Goal: Transaction & Acquisition: Purchase product/service

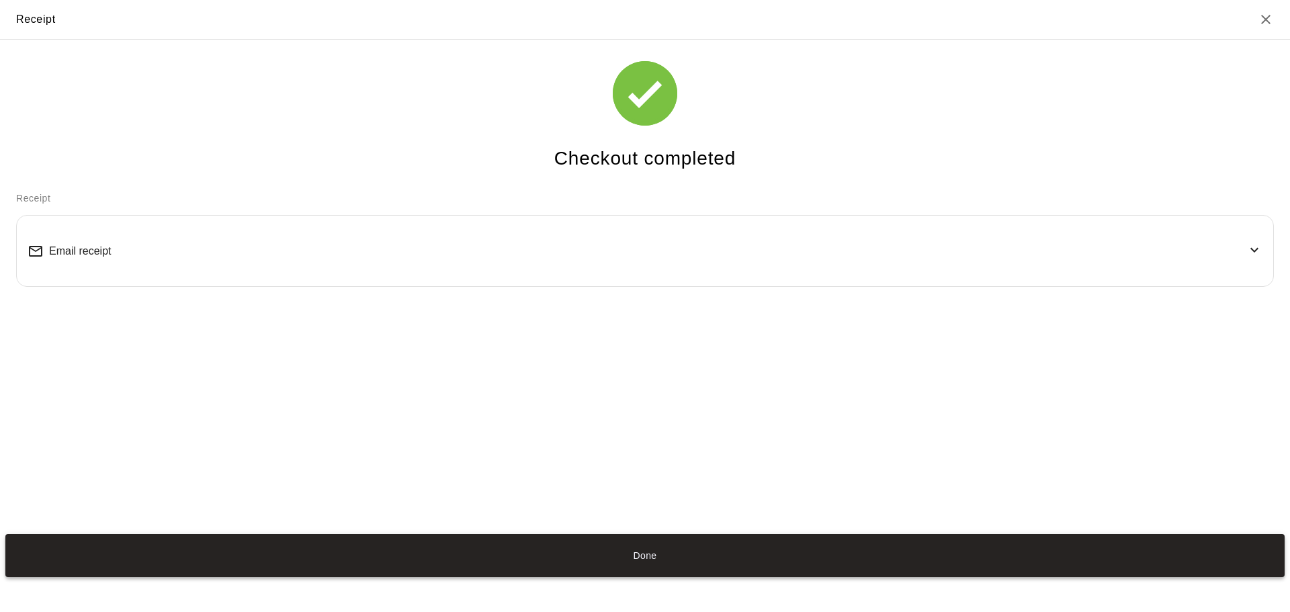
click at [662, 562] on button "Done" at bounding box center [644, 555] width 1279 height 43
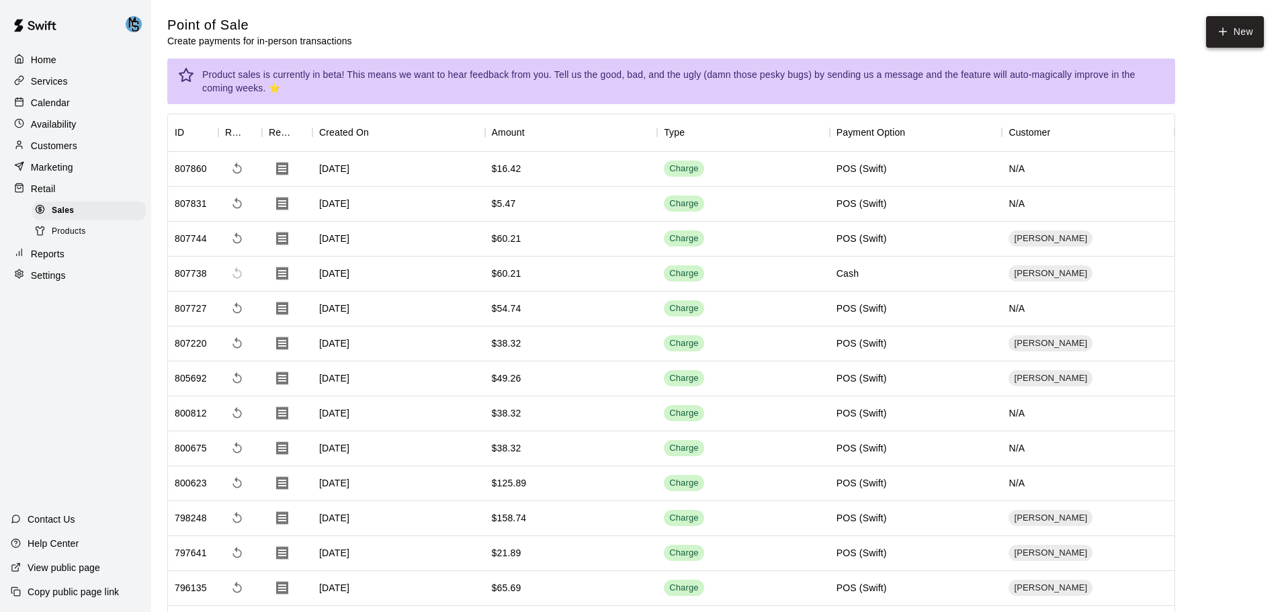
click at [1228, 28] on icon "button" at bounding box center [1223, 32] width 12 height 12
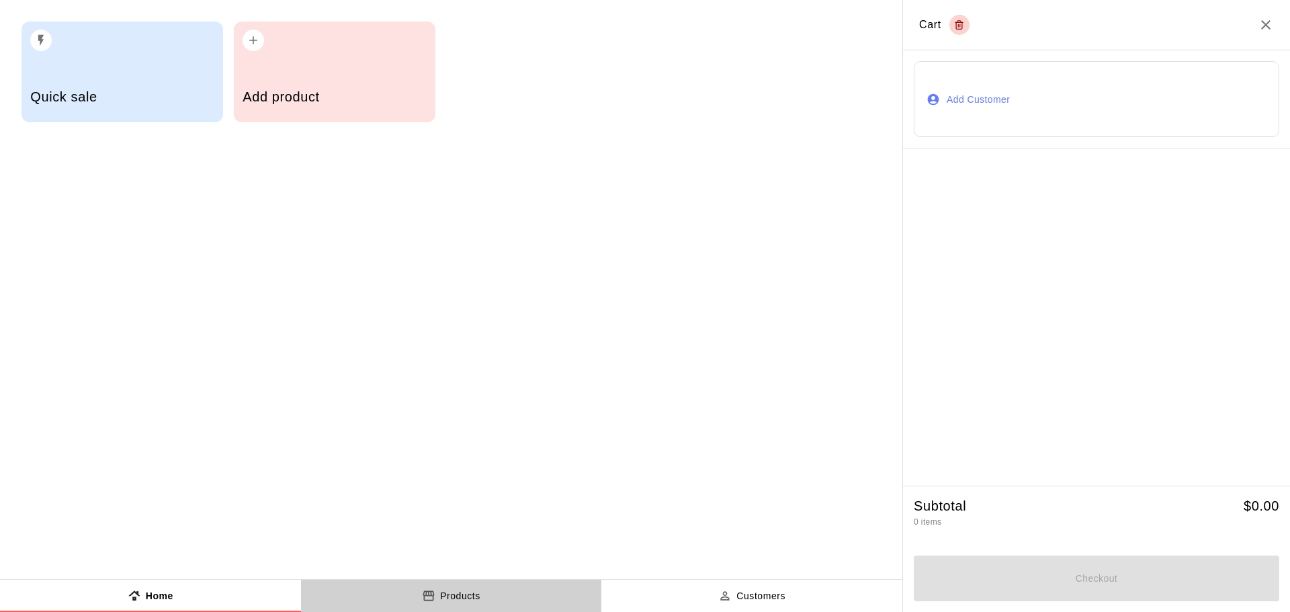
click at [463, 601] on p "Products" at bounding box center [460, 596] width 40 height 14
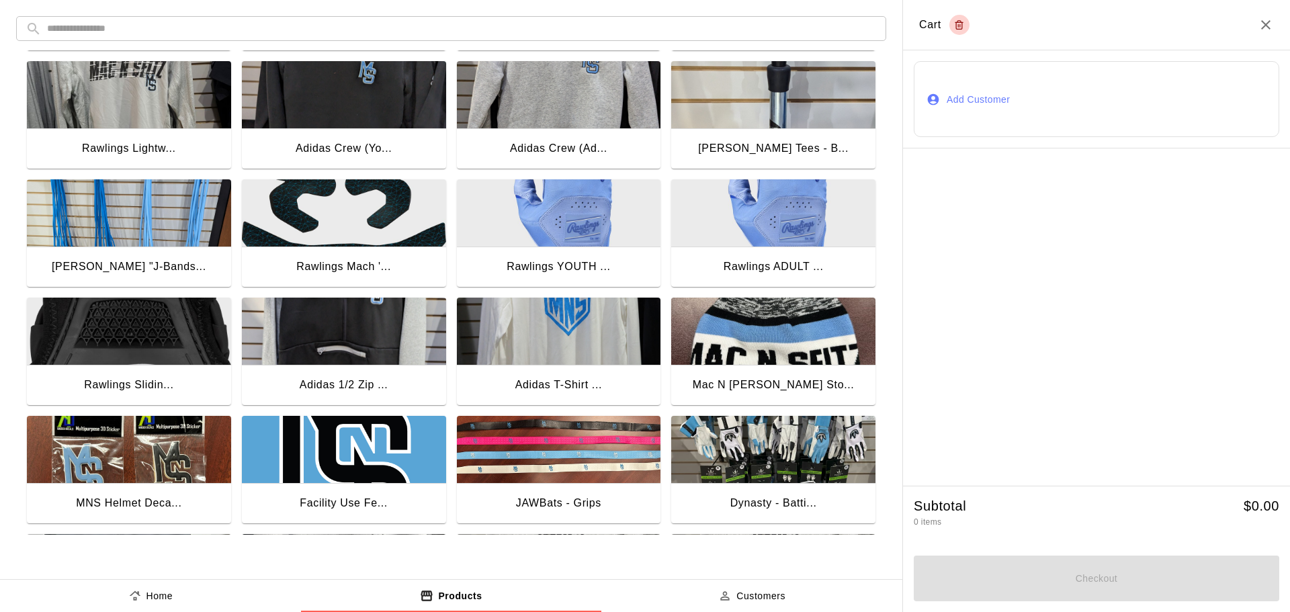
scroll to position [605, 0]
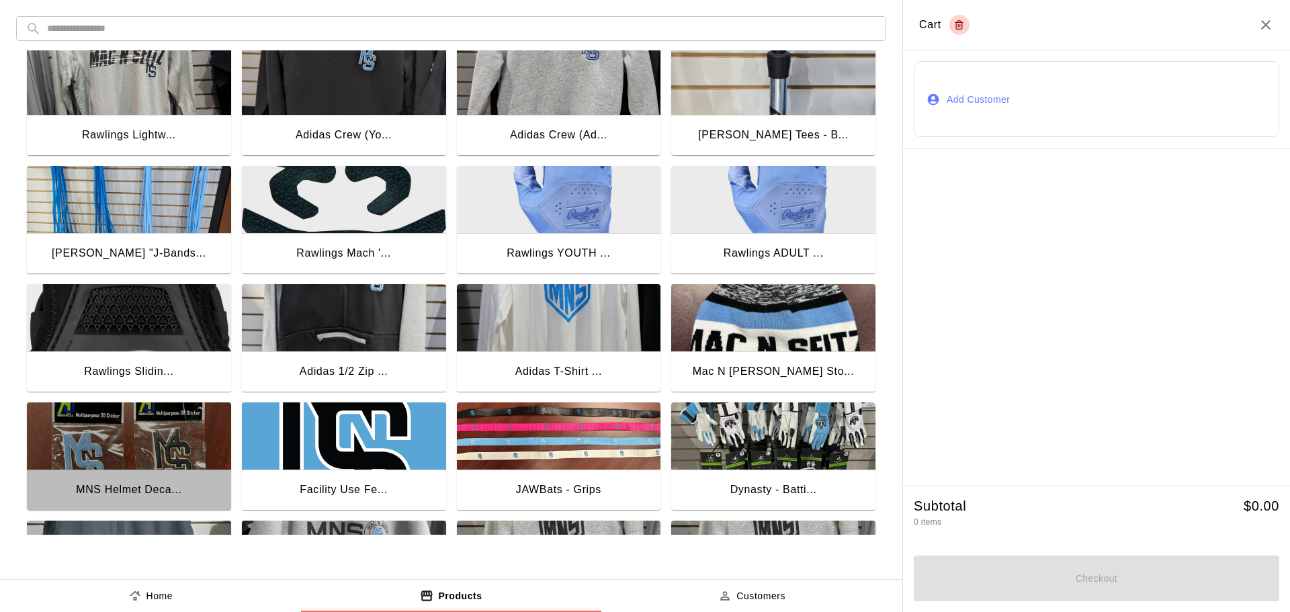
click at [175, 432] on img "button" at bounding box center [129, 435] width 204 height 67
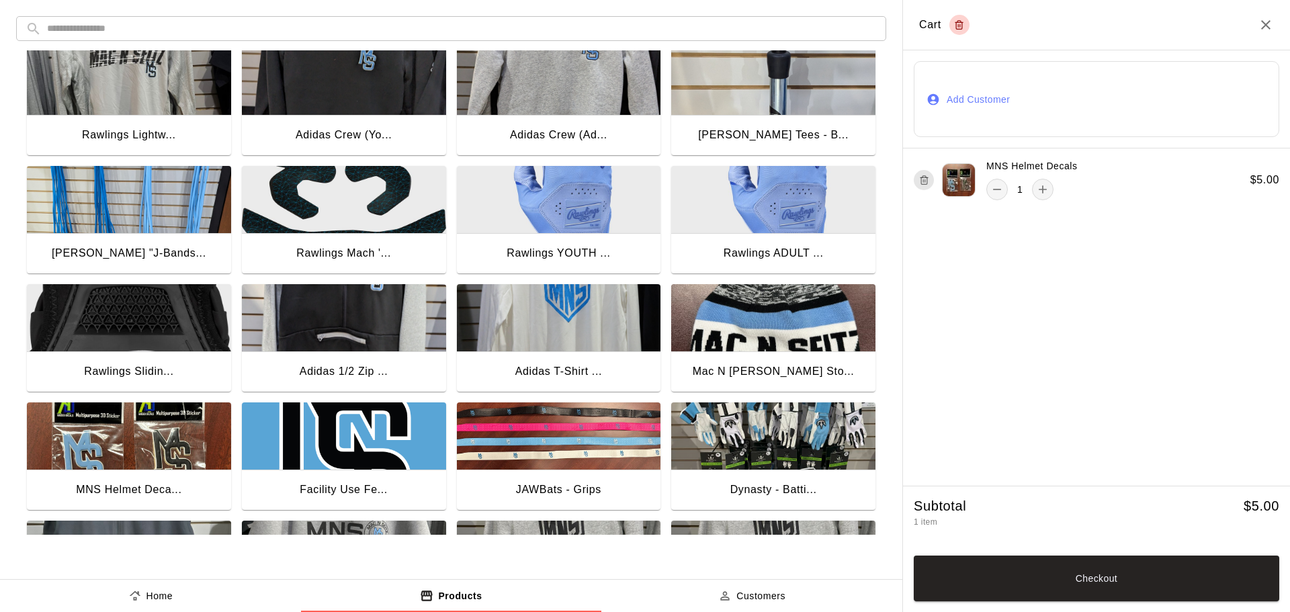
click at [177, 432] on img "button" at bounding box center [129, 435] width 204 height 67
click at [1111, 584] on button "Checkout" at bounding box center [1097, 579] width 366 height 46
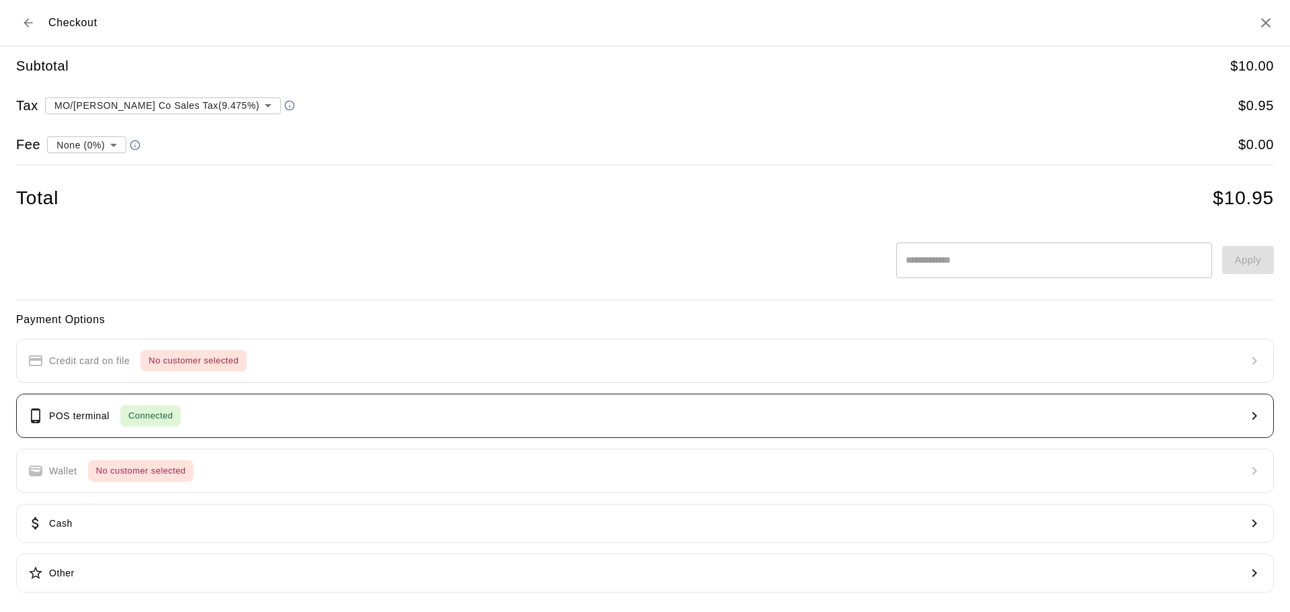
click at [242, 415] on button "POS terminal Connected" at bounding box center [645, 416] width 1258 height 44
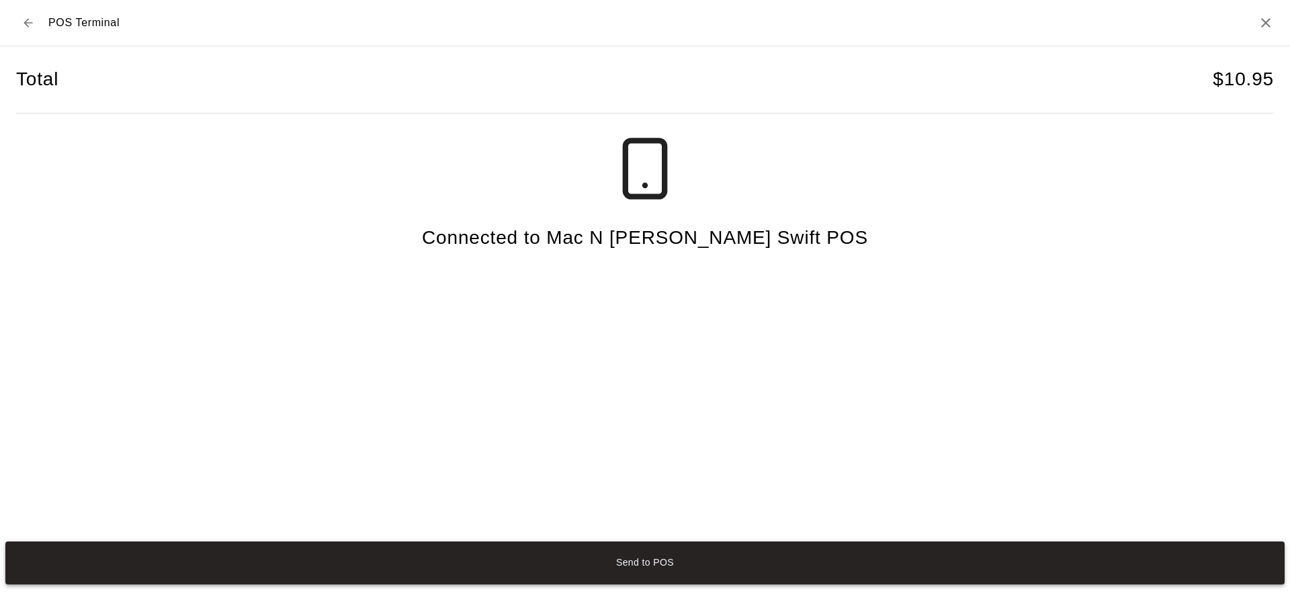
click at [660, 566] on button "Send to POS" at bounding box center [644, 563] width 1279 height 43
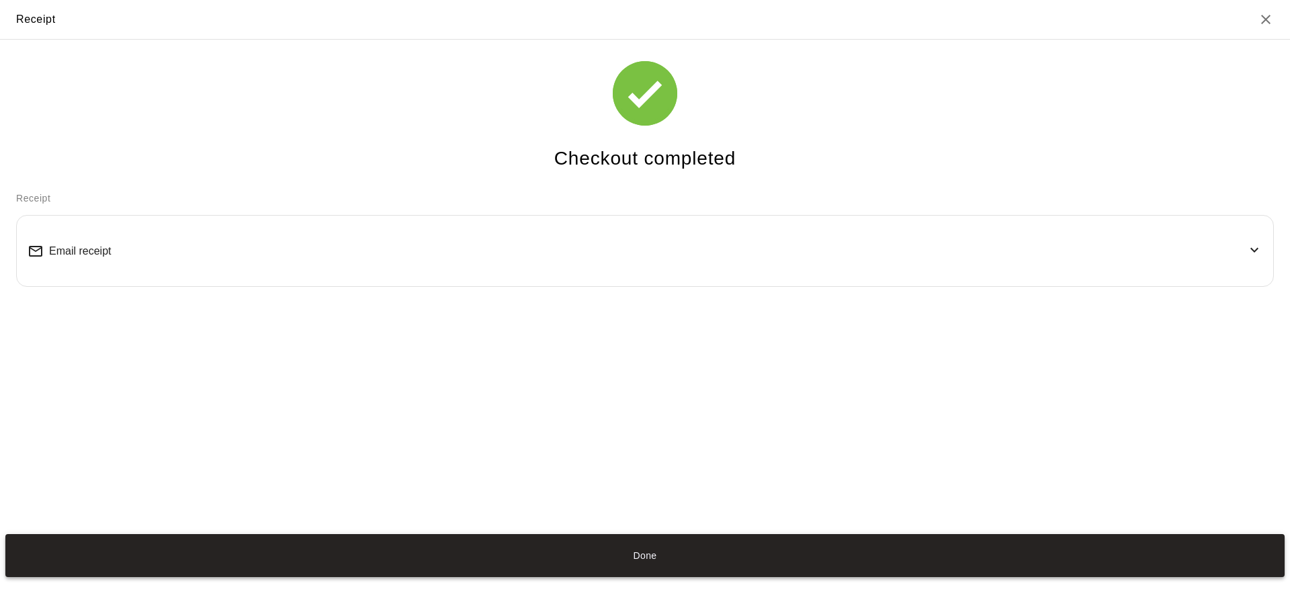
click at [644, 557] on button "Done" at bounding box center [644, 555] width 1279 height 43
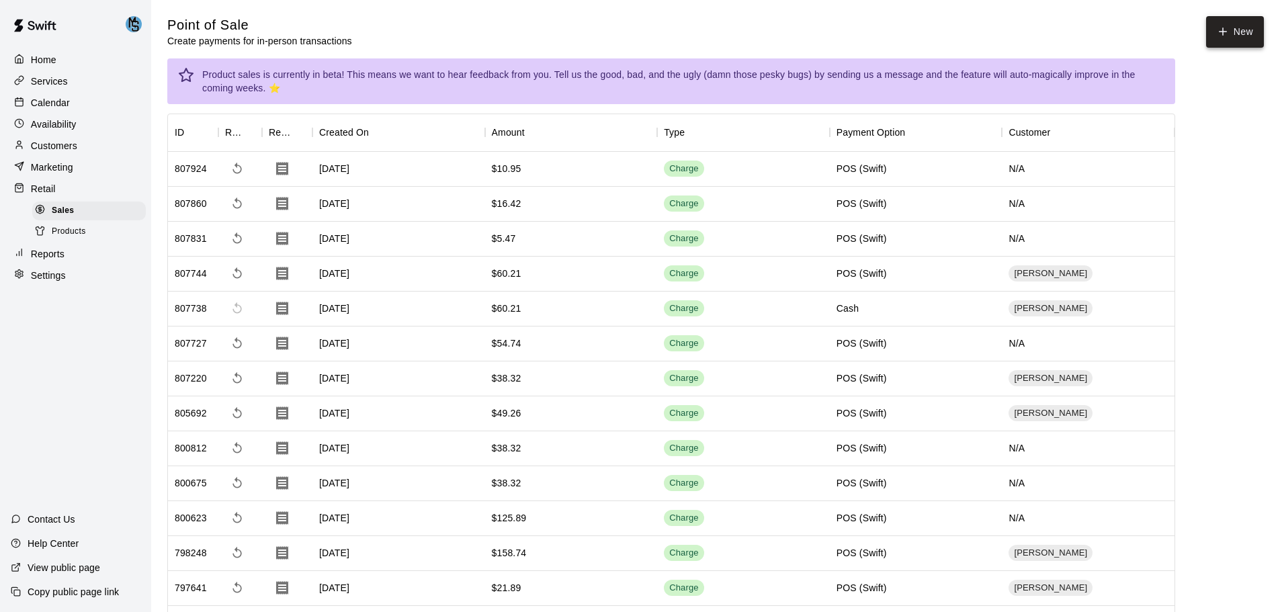
click at [1228, 37] on icon "button" at bounding box center [1223, 32] width 12 height 12
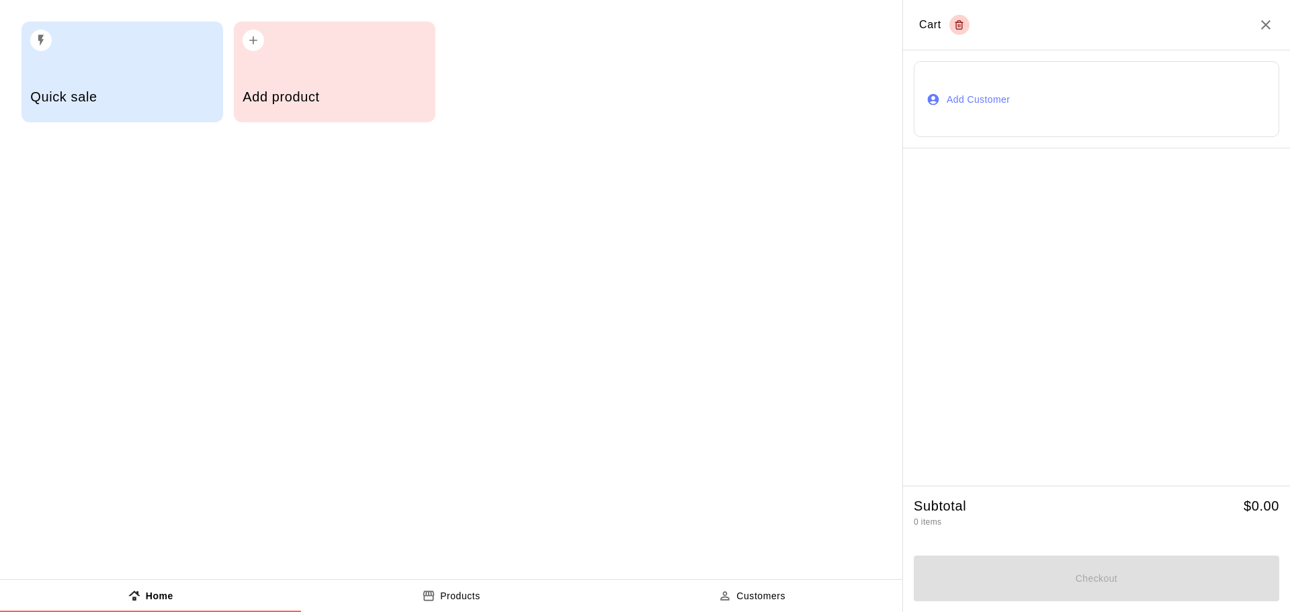
click at [468, 599] on p "Products" at bounding box center [460, 596] width 40 height 14
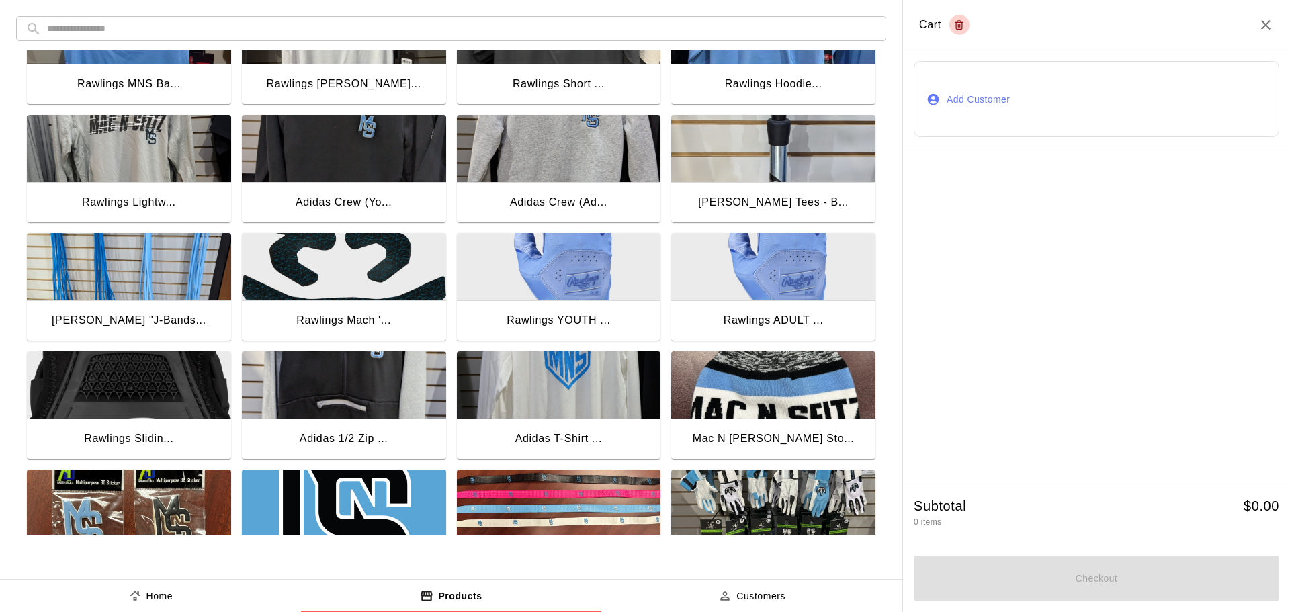
scroll to position [739, 0]
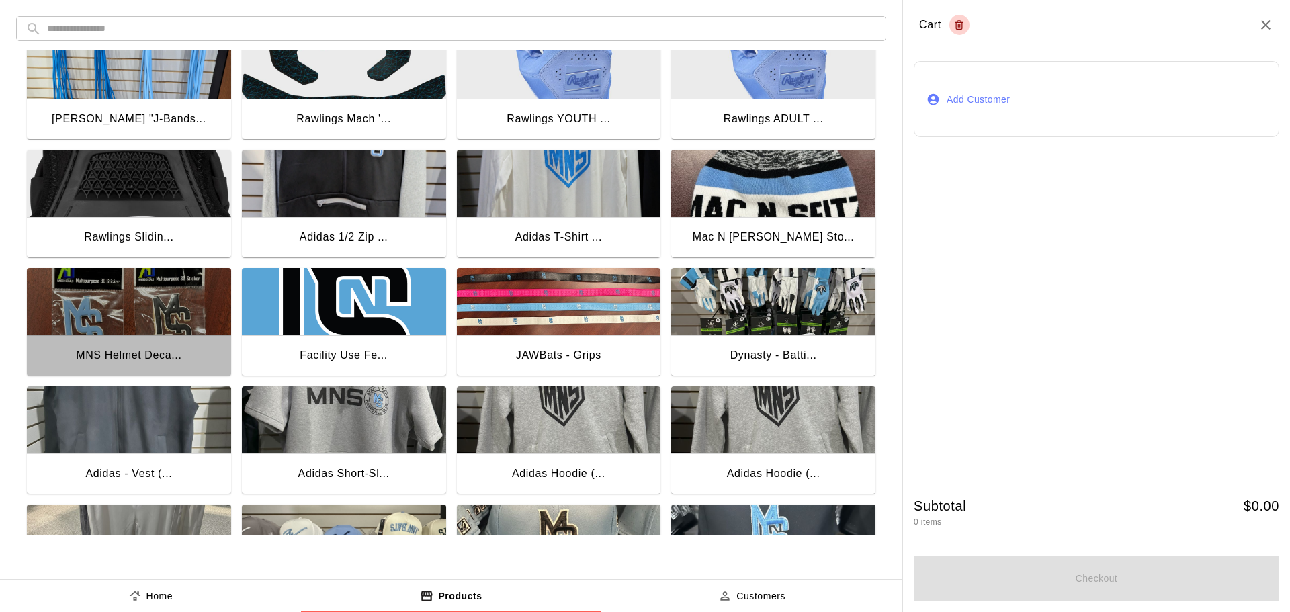
click at [157, 323] on img "button" at bounding box center [129, 301] width 204 height 67
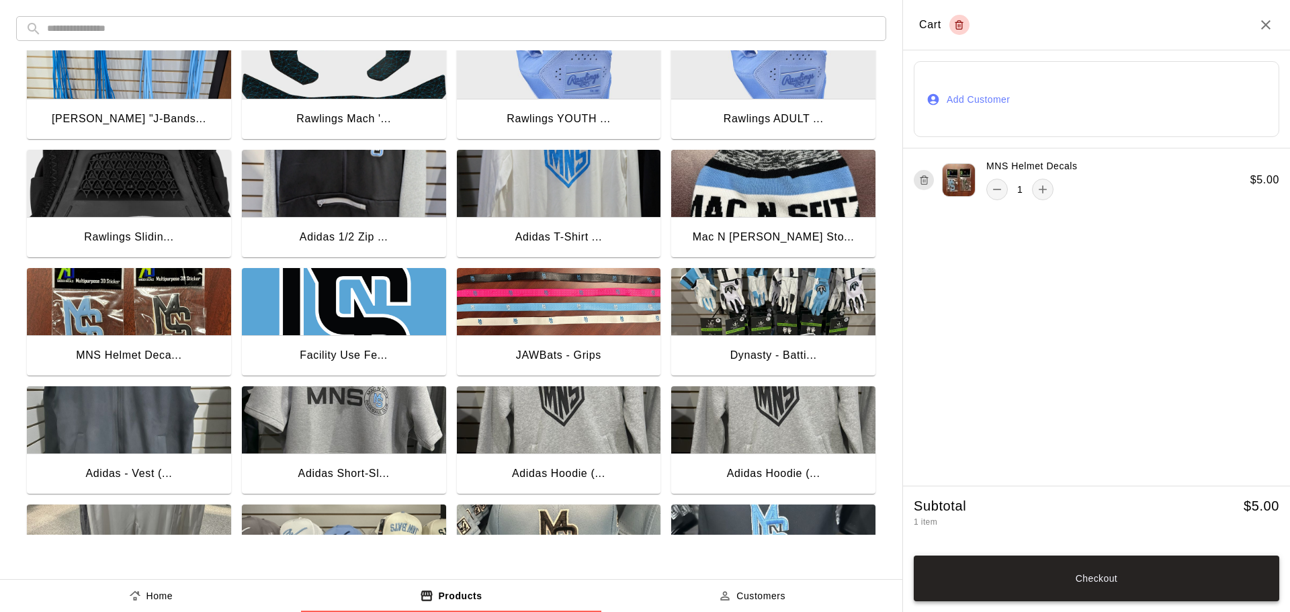
click at [1138, 578] on button "Checkout" at bounding box center [1097, 579] width 366 height 46
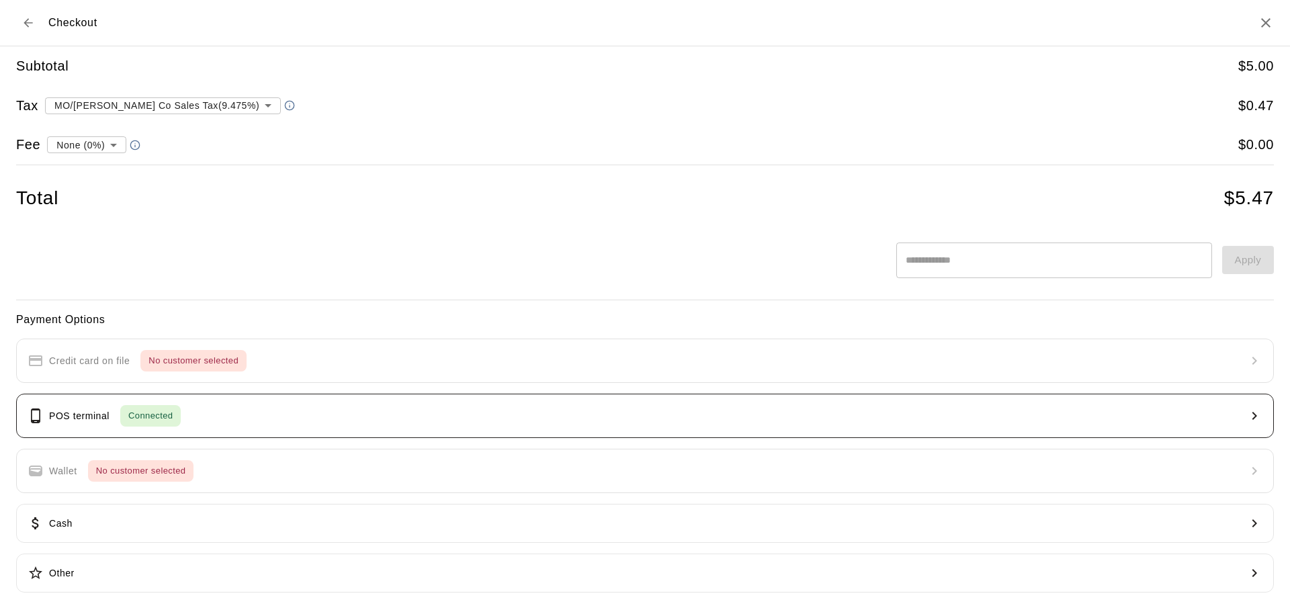
click at [142, 421] on span "Connected" at bounding box center [150, 416] width 60 height 15
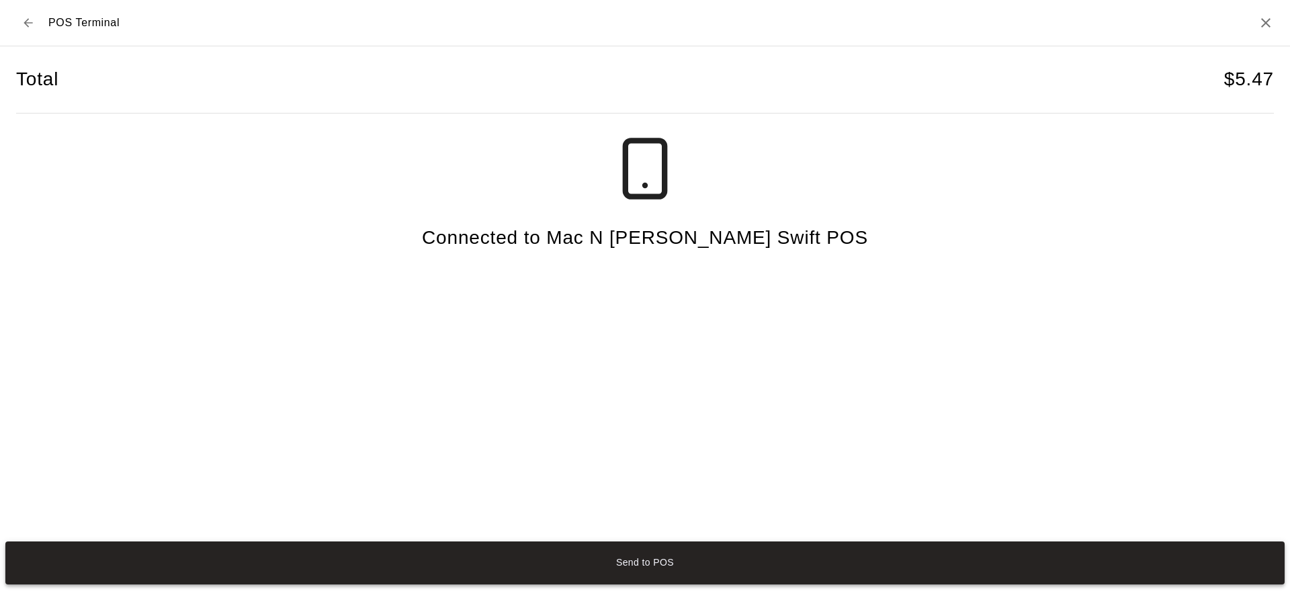
click at [649, 562] on button "Send to POS" at bounding box center [644, 563] width 1279 height 43
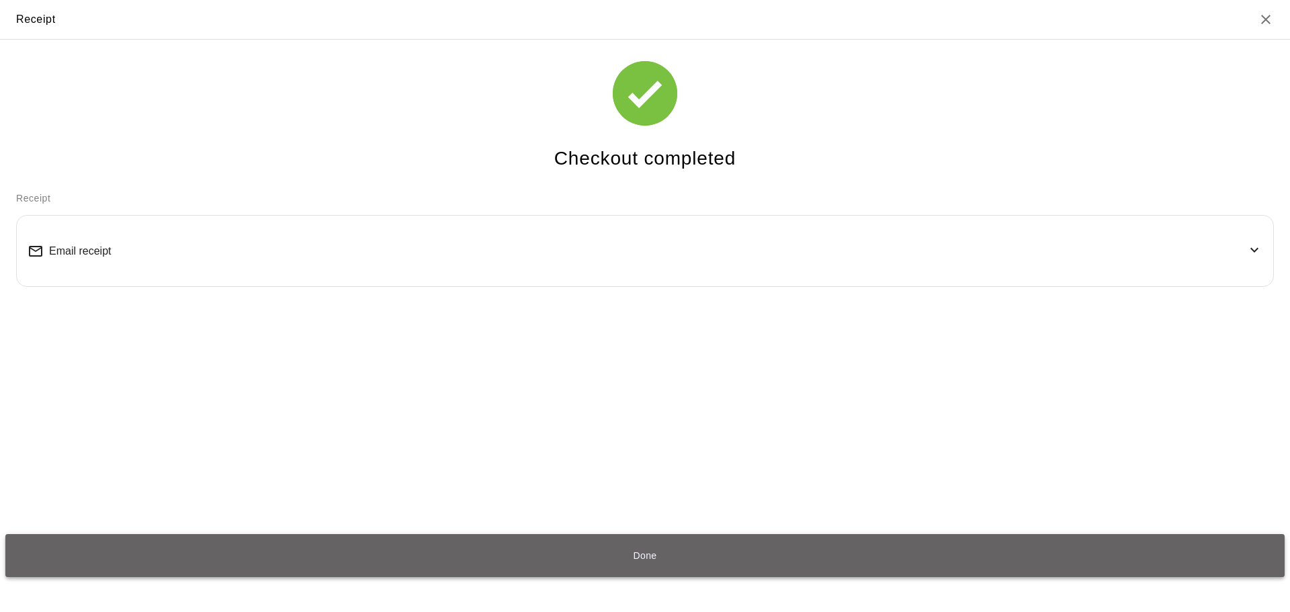
click at [656, 550] on button "Done" at bounding box center [644, 555] width 1279 height 43
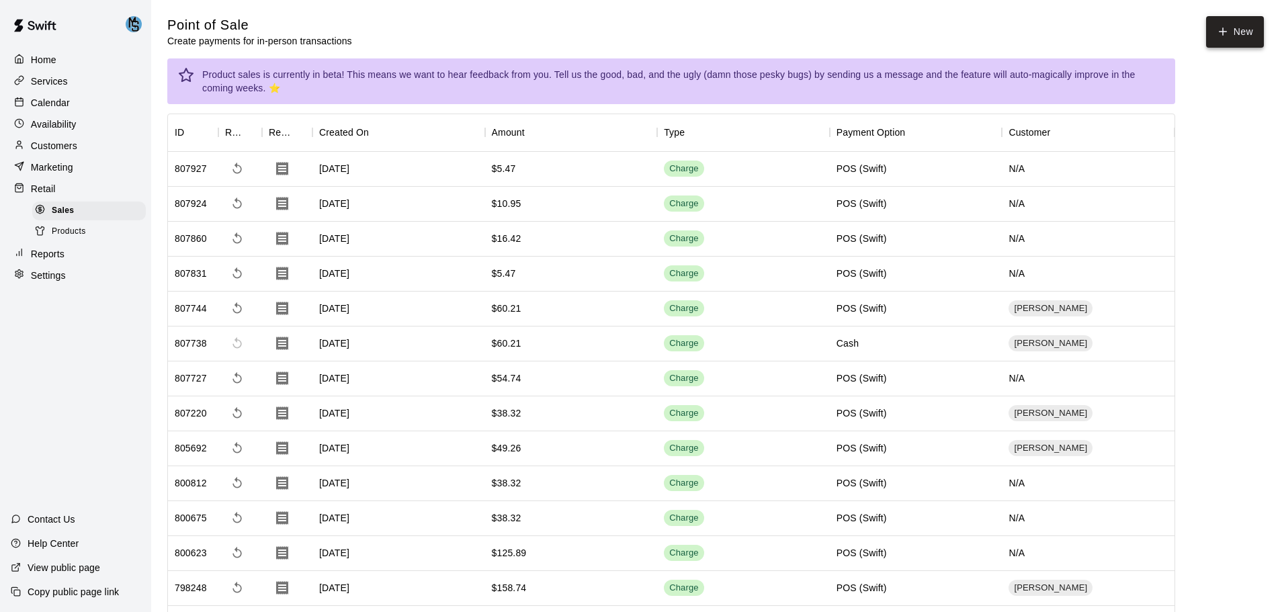
click at [1222, 36] on icon "button" at bounding box center [1223, 32] width 12 height 12
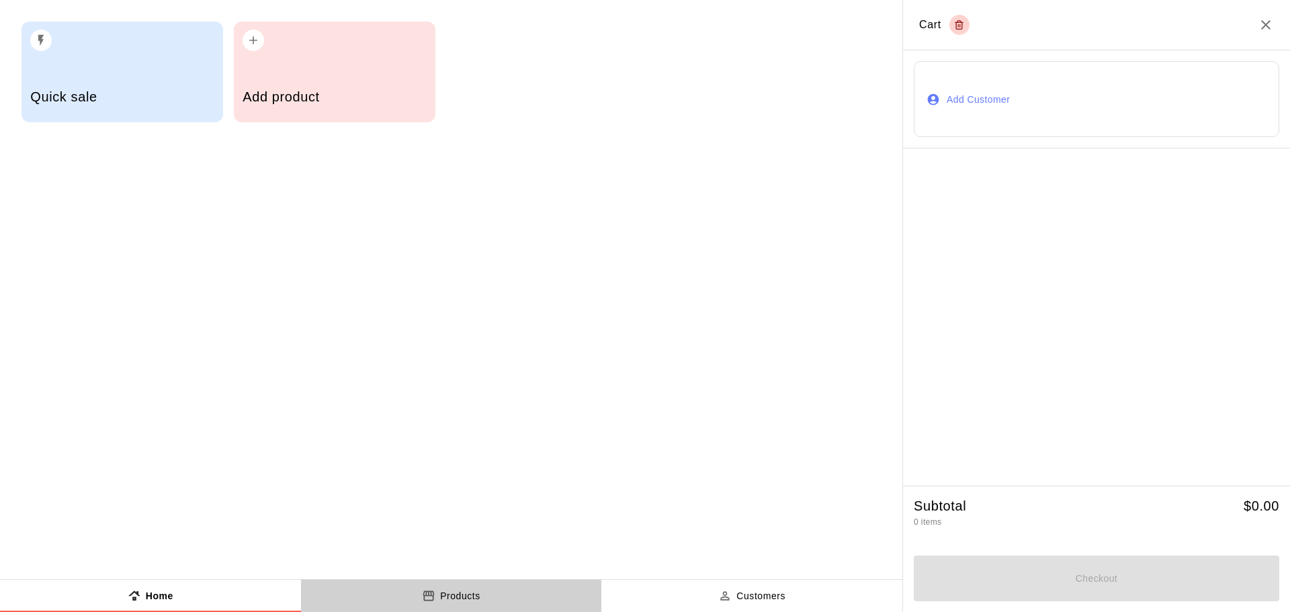
click at [443, 601] on p "Products" at bounding box center [460, 596] width 40 height 14
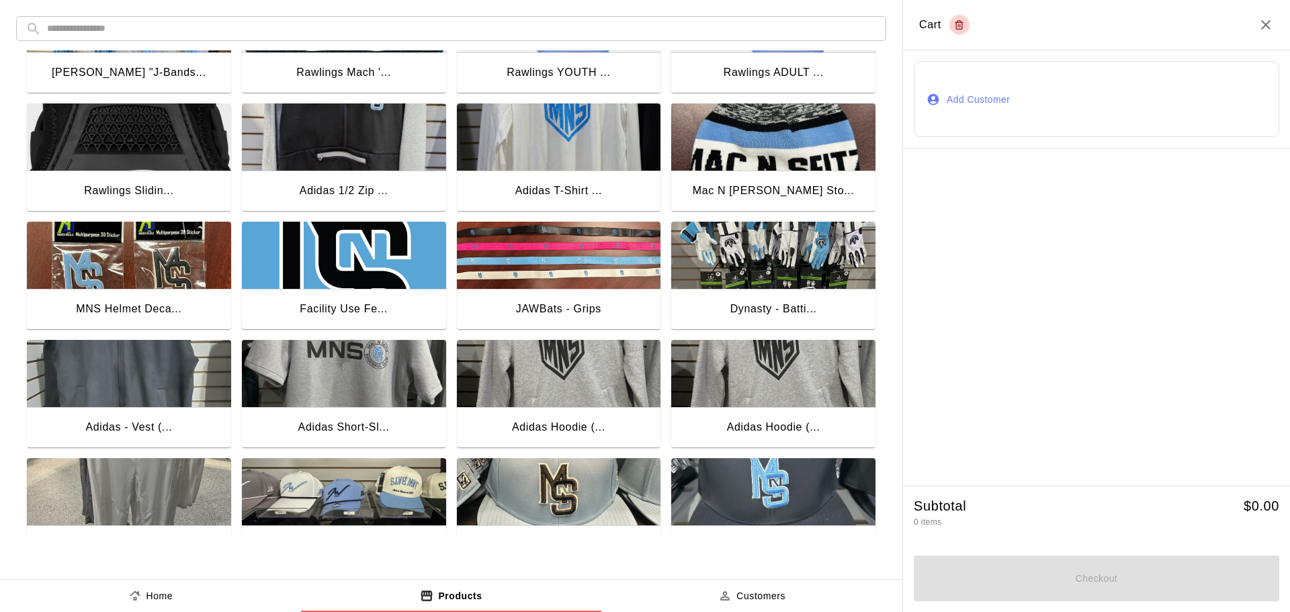
scroll to position [806, 0]
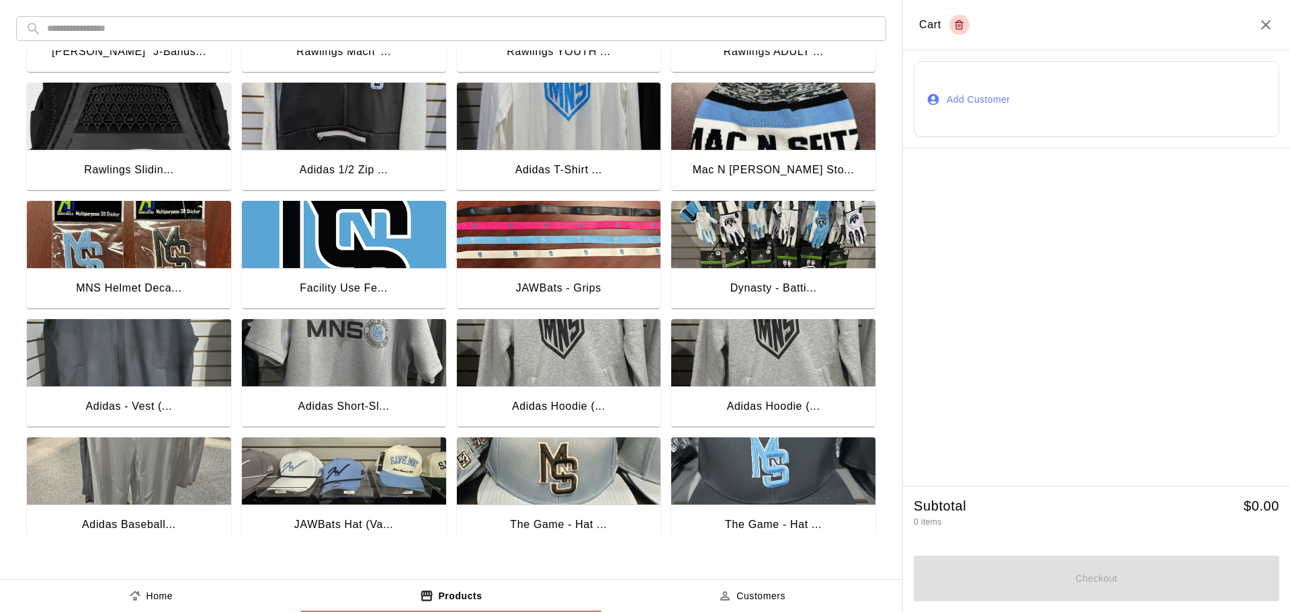
click at [116, 288] on div "MNS Helmet Deca..." at bounding box center [128, 288] width 105 height 17
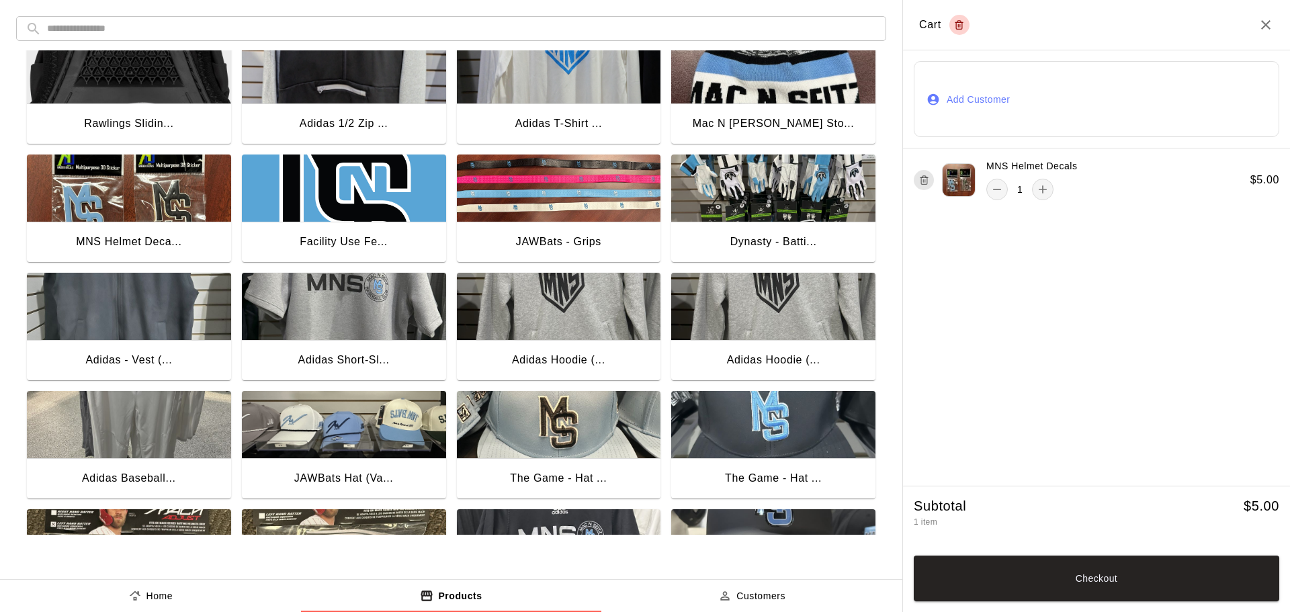
scroll to position [873, 0]
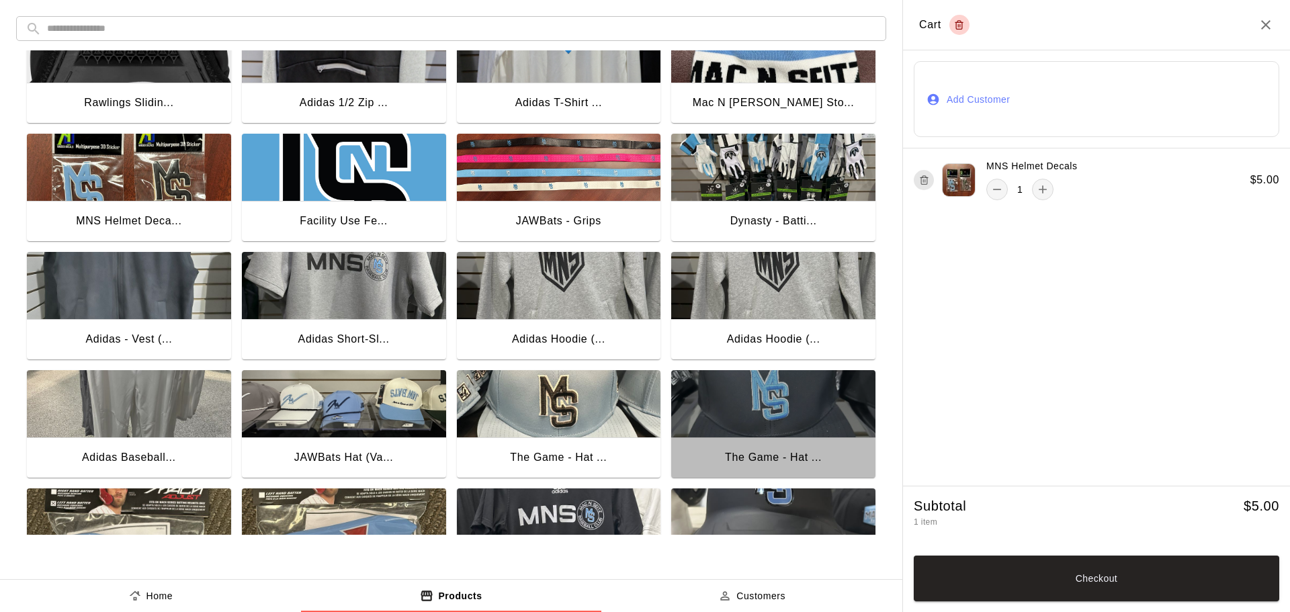
click at [739, 454] on div "The Game - Hat ..." at bounding box center [773, 457] width 97 height 17
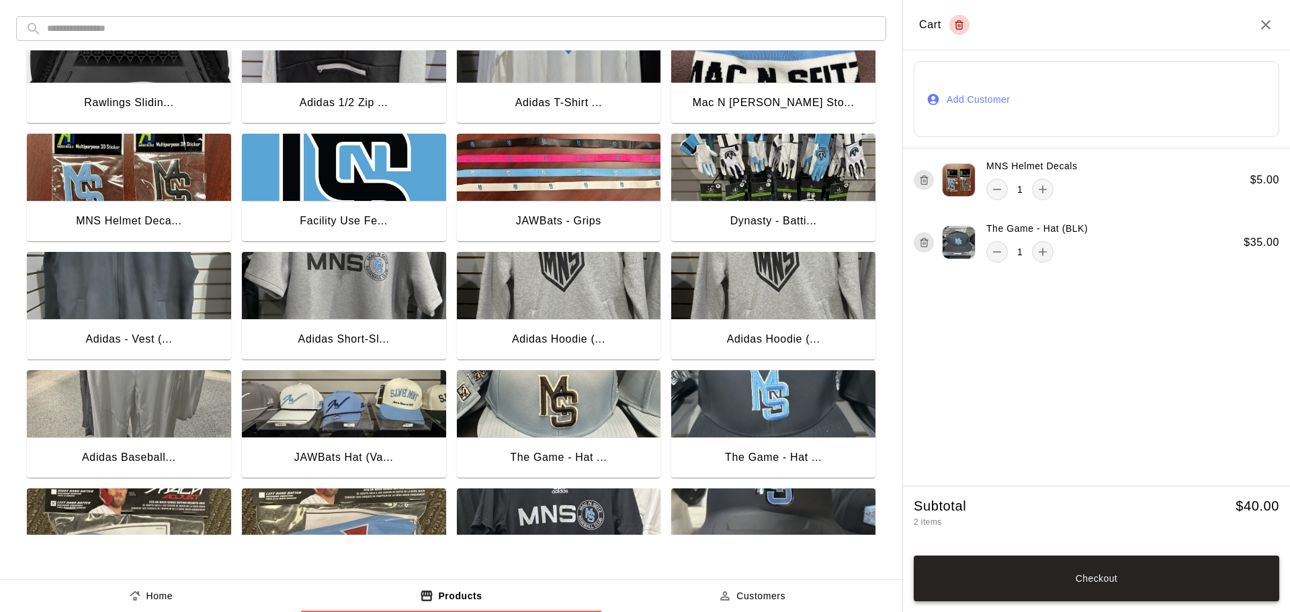
click at [1127, 594] on button "Checkout" at bounding box center [1097, 579] width 366 height 46
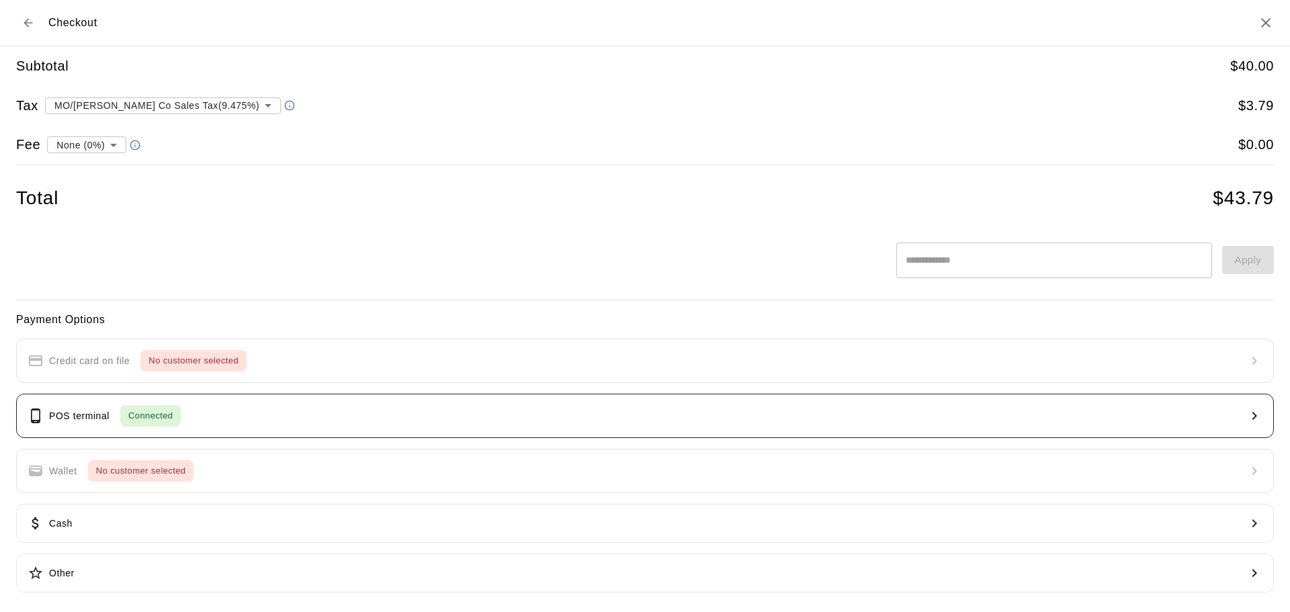
click at [194, 407] on button "POS terminal Connected" at bounding box center [645, 416] width 1258 height 44
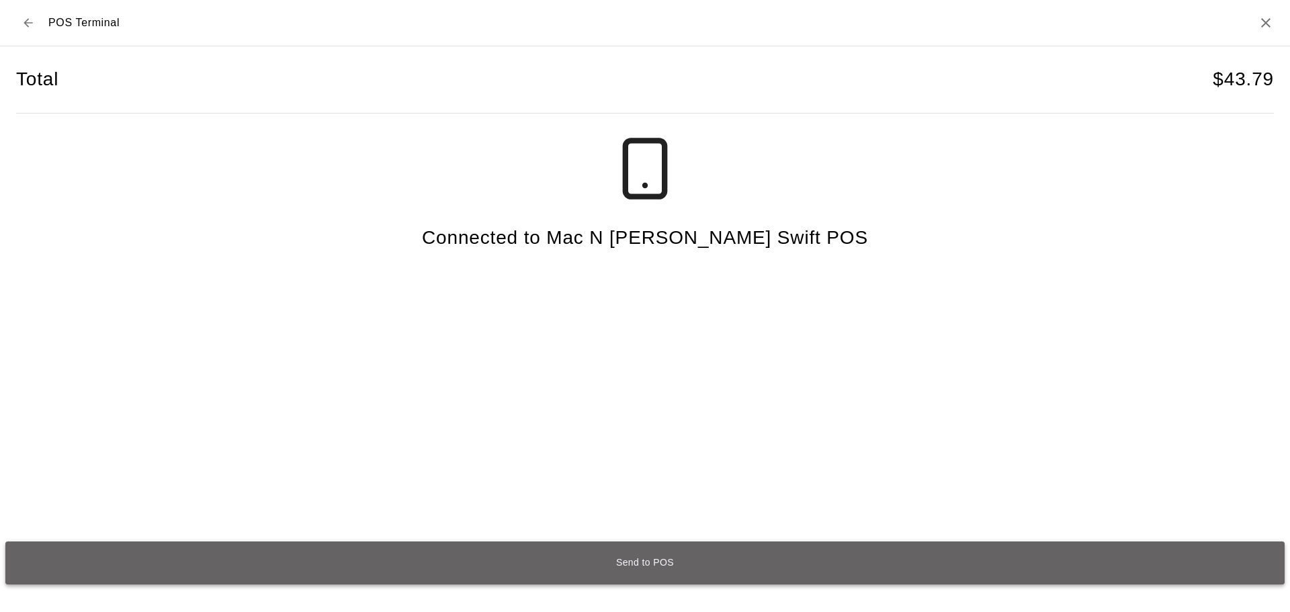
click at [656, 564] on button "Send to POS" at bounding box center [644, 563] width 1279 height 43
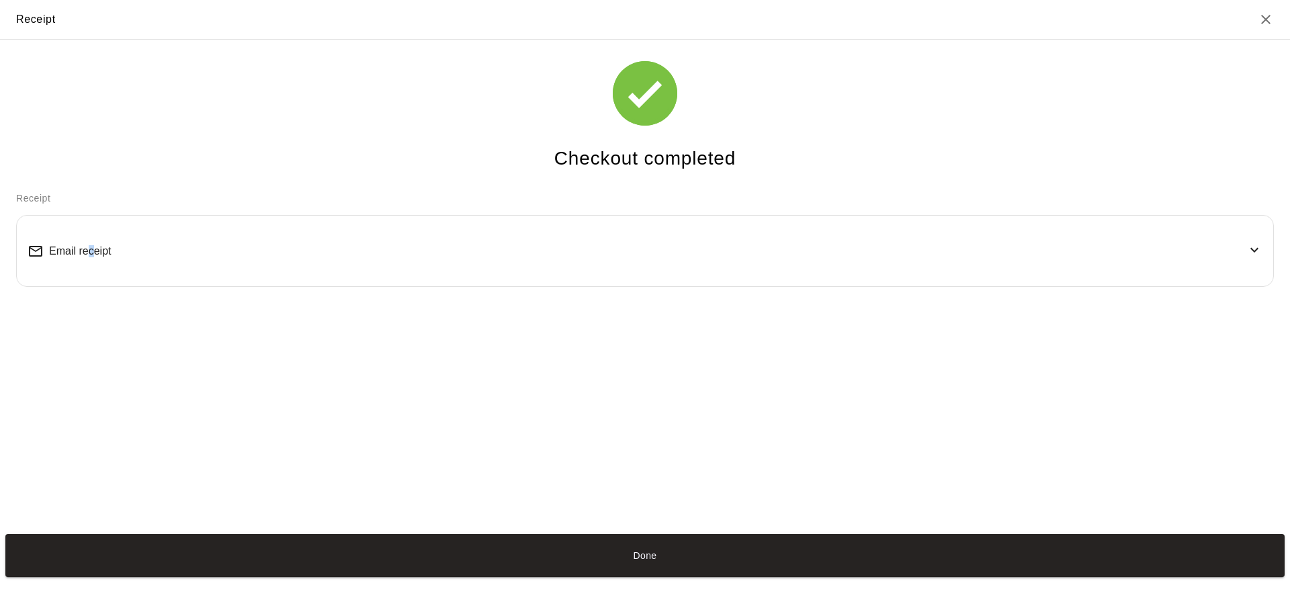
drag, startPoint x: 91, startPoint y: 238, endPoint x: 105, endPoint y: 243, distance: 15.1
click at [92, 238] on div "Email receipt" at bounding box center [645, 250] width 1235 height 49
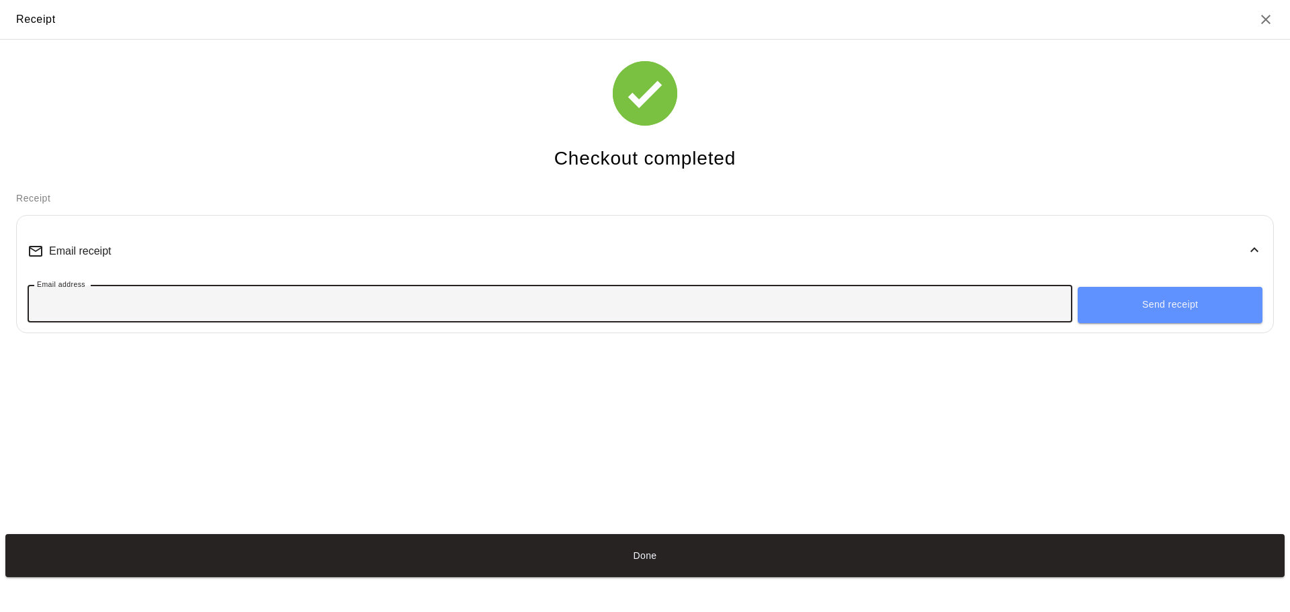
click at [137, 302] on input "Email address" at bounding box center [550, 304] width 1045 height 25
type input "**********"
click at [1185, 310] on button "Send receipt" at bounding box center [1170, 305] width 185 height 36
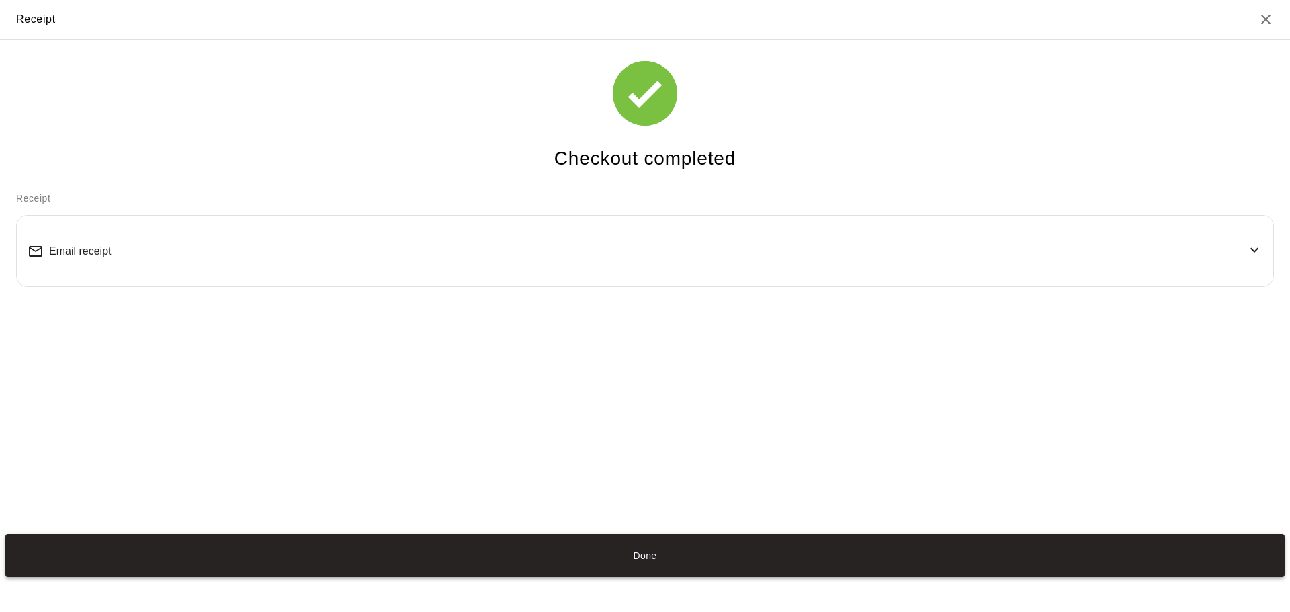
click at [638, 552] on button "Done" at bounding box center [644, 555] width 1279 height 43
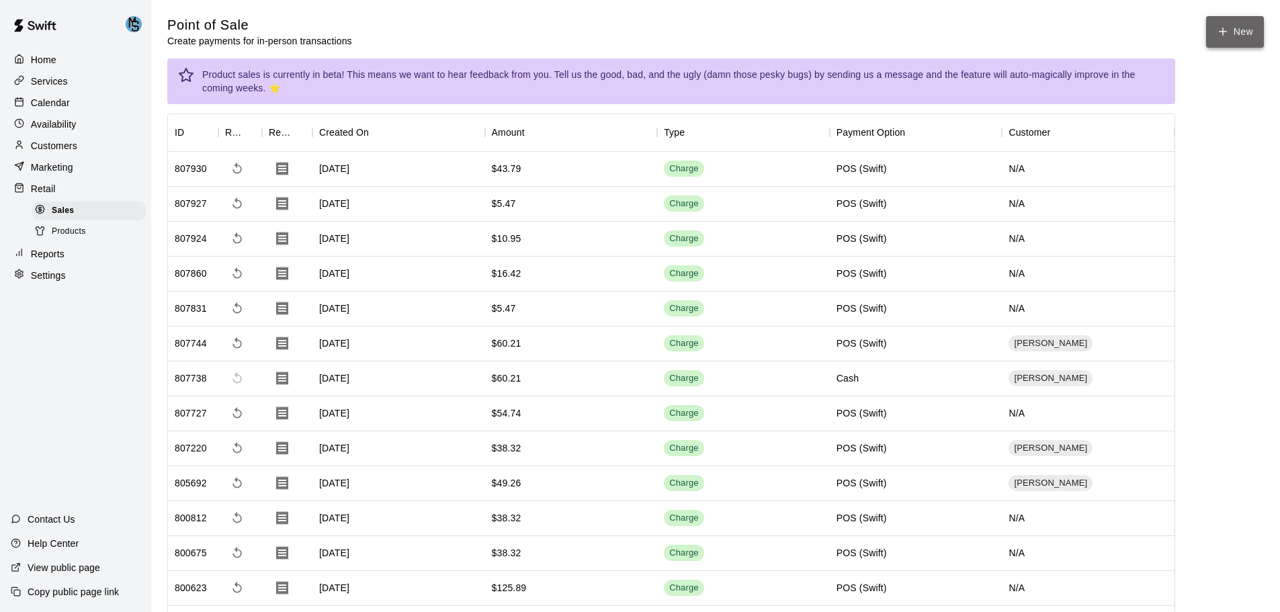
click at [1237, 28] on button "New" at bounding box center [1235, 32] width 58 height 32
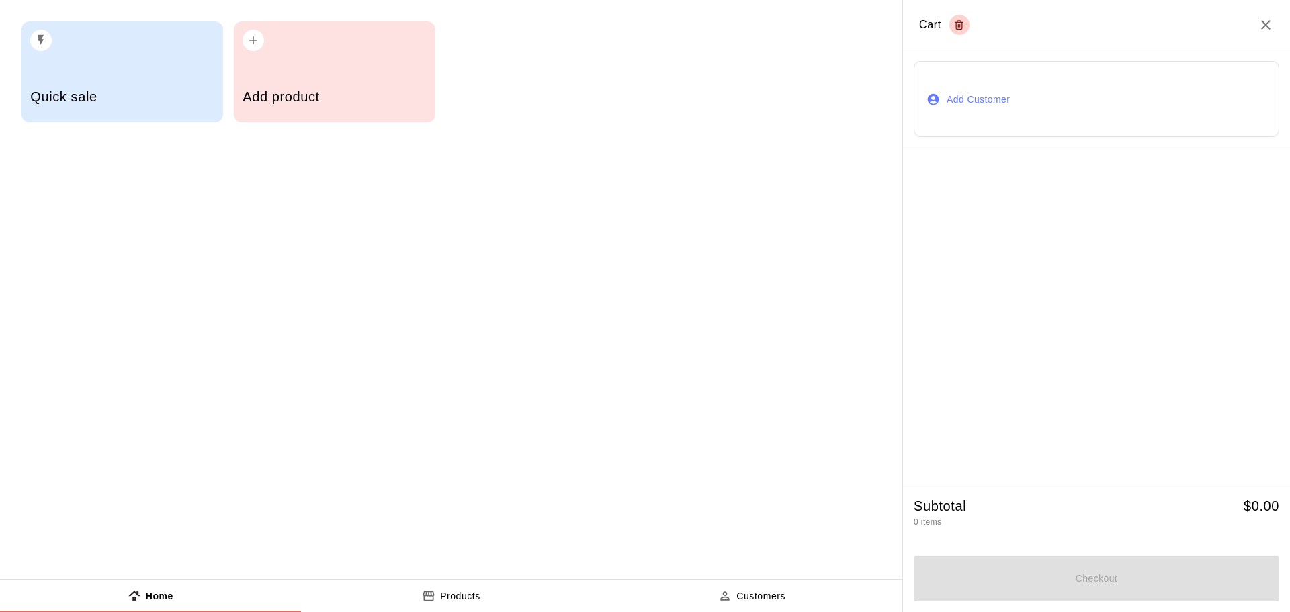
click at [485, 599] on button "Products" at bounding box center [451, 596] width 301 height 32
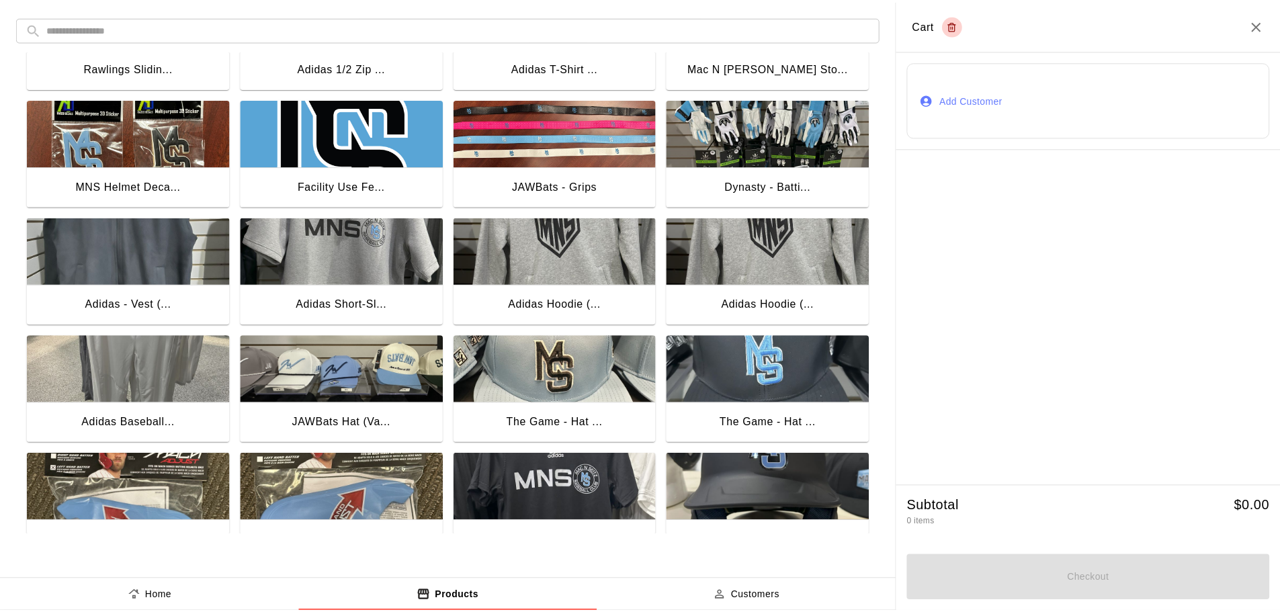
scroll to position [941, 0]
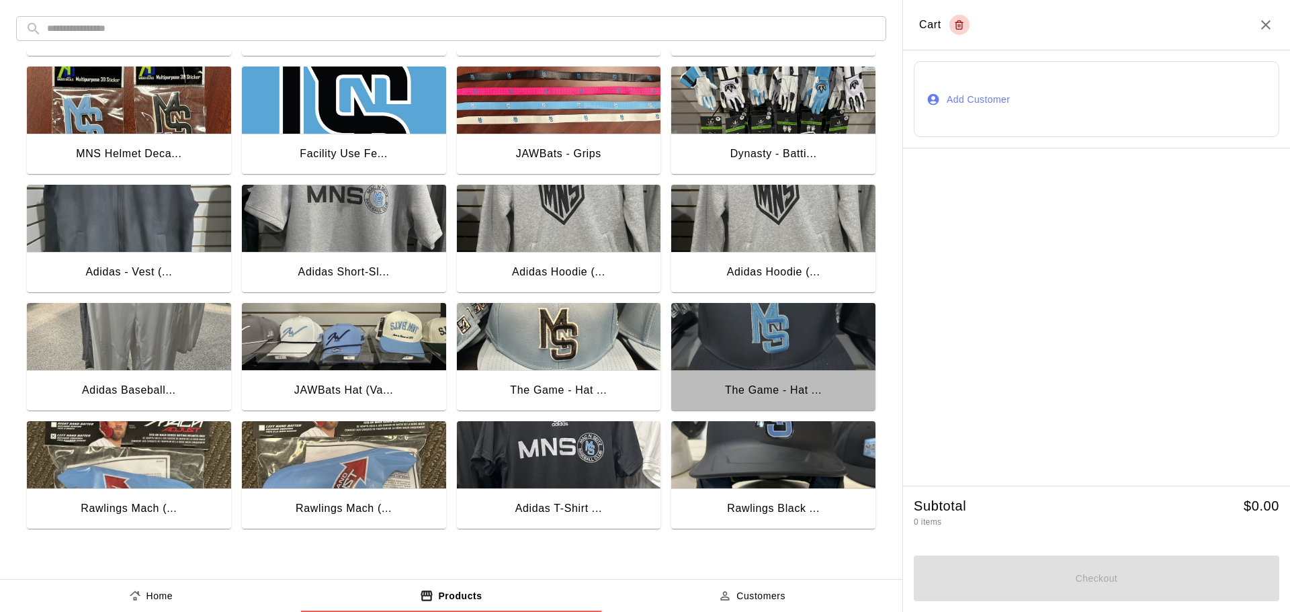
click at [762, 342] on img "button" at bounding box center [773, 336] width 204 height 67
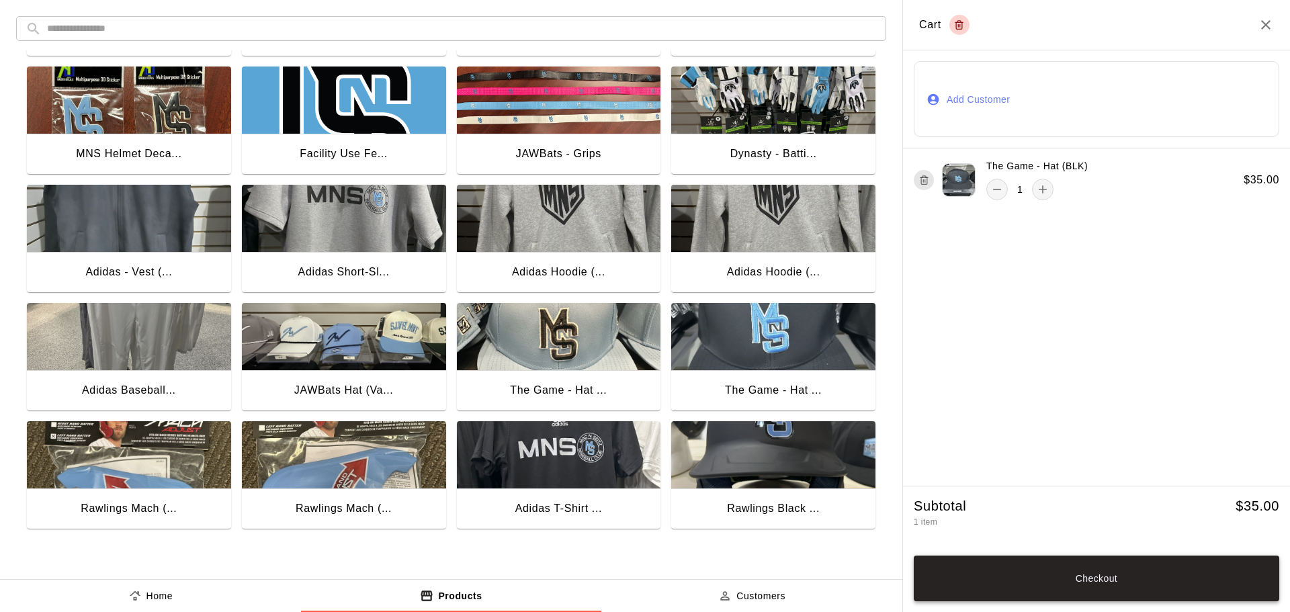
click at [1150, 574] on button "Checkout" at bounding box center [1097, 579] width 366 height 46
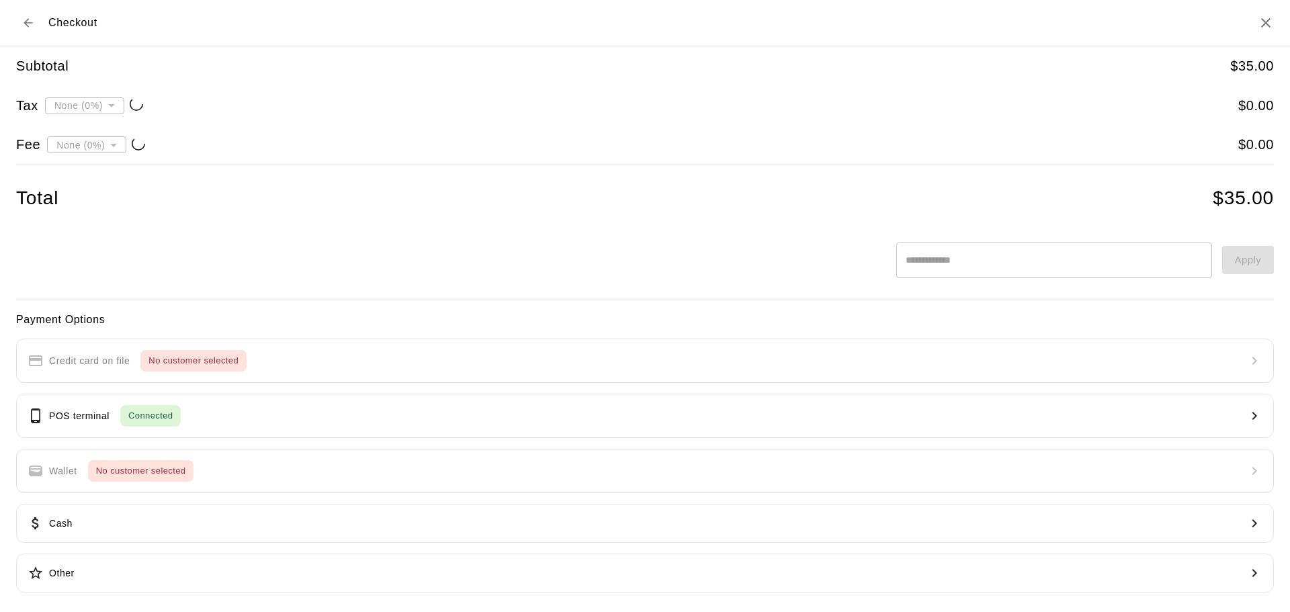
type input "**********"
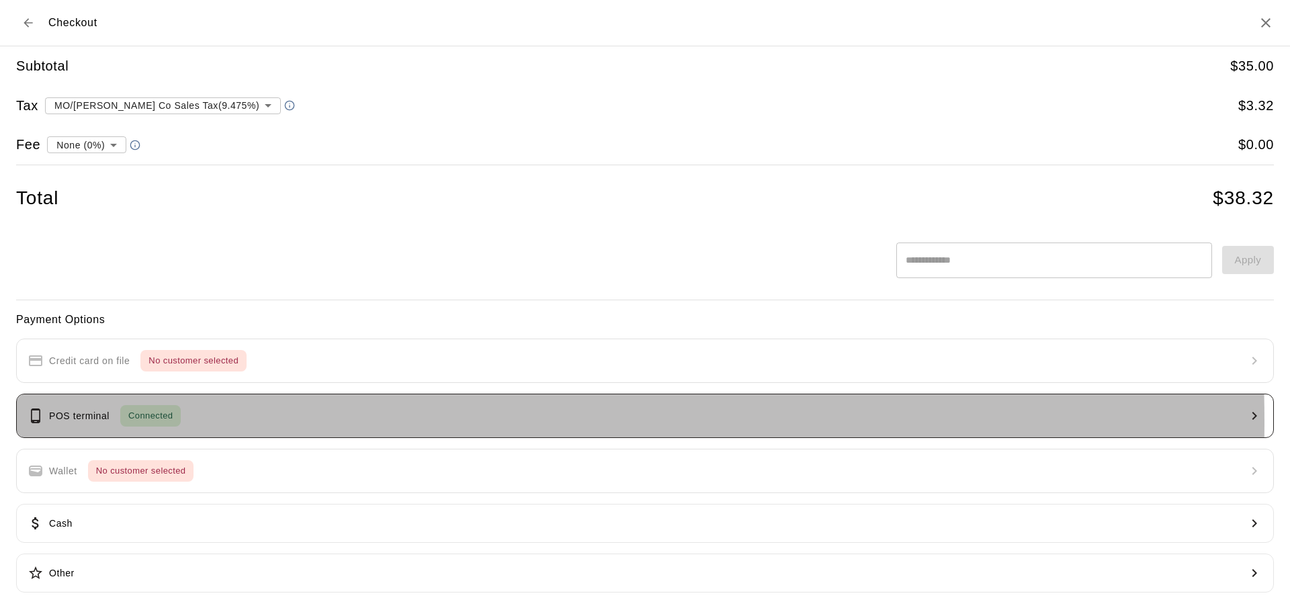
click at [167, 421] on span "Connected" at bounding box center [150, 416] width 60 height 15
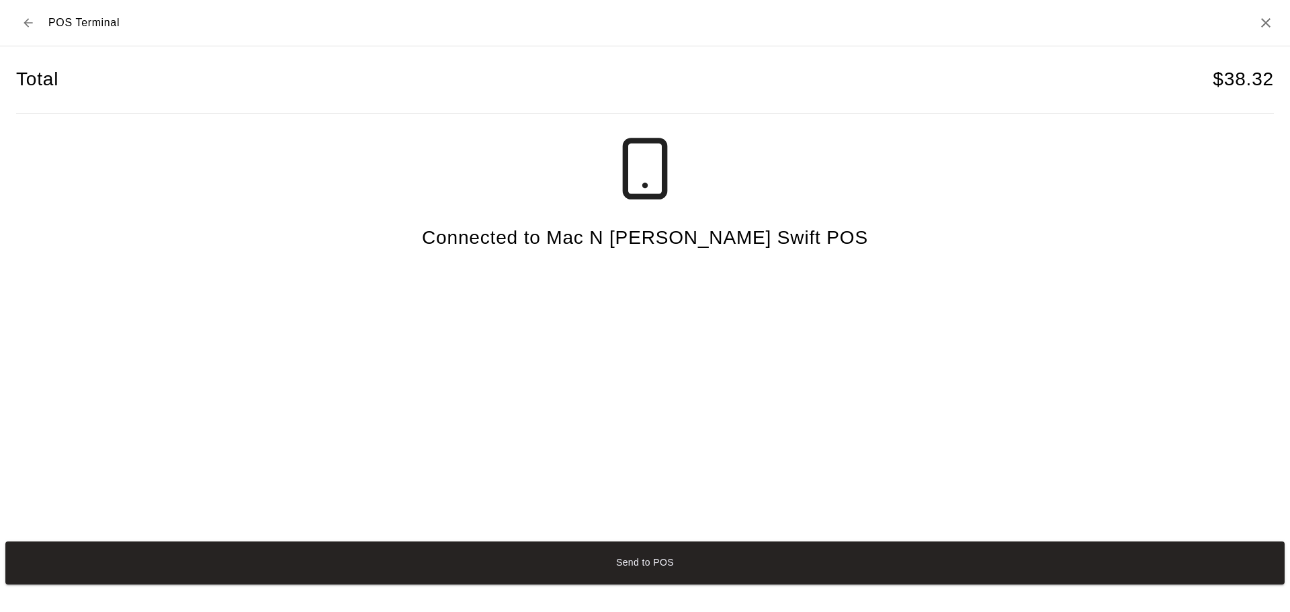
click at [649, 569] on button "Send to POS" at bounding box center [644, 563] width 1279 height 43
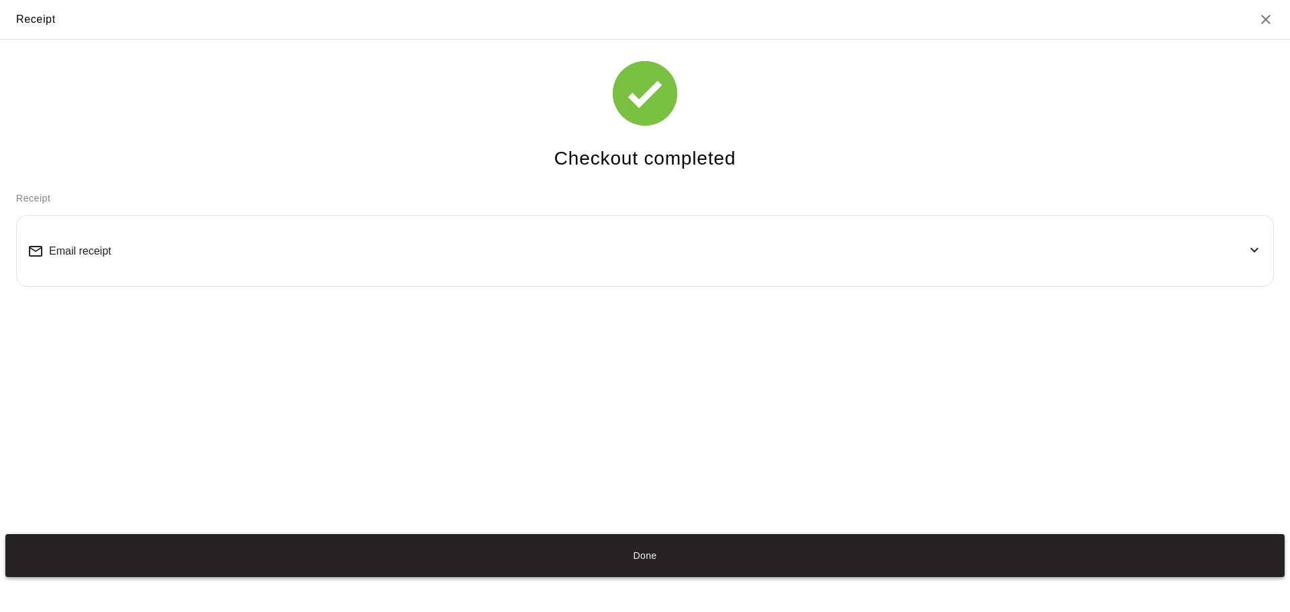
click at [648, 555] on button "Done" at bounding box center [644, 555] width 1279 height 43
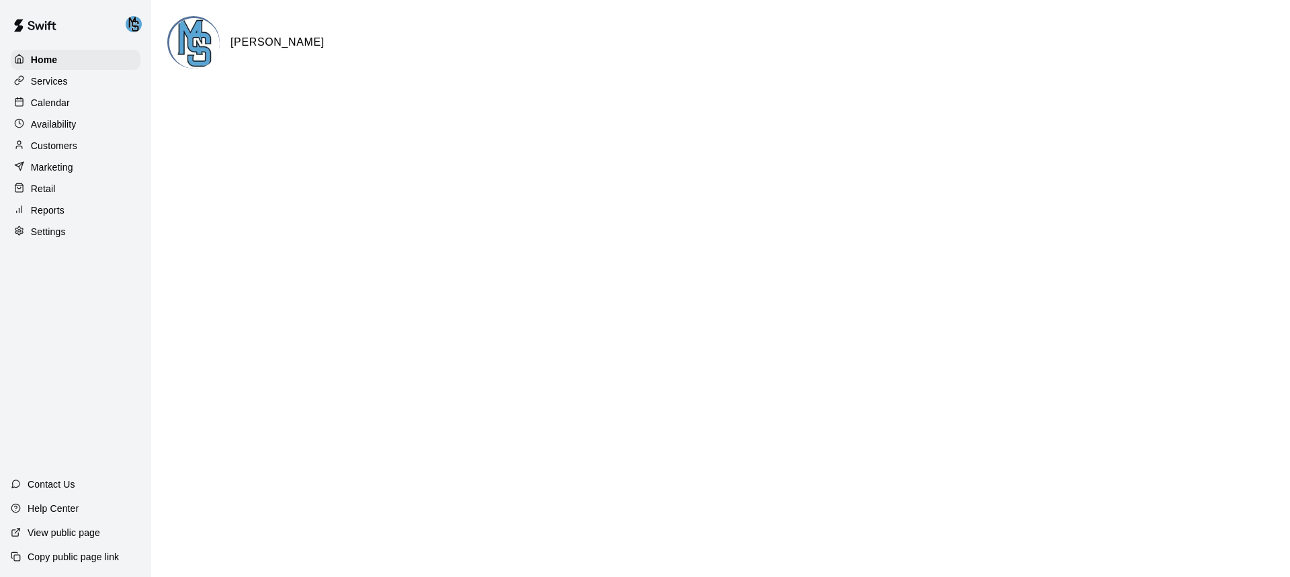
click at [50, 212] on p "Reports" at bounding box center [48, 210] width 34 height 13
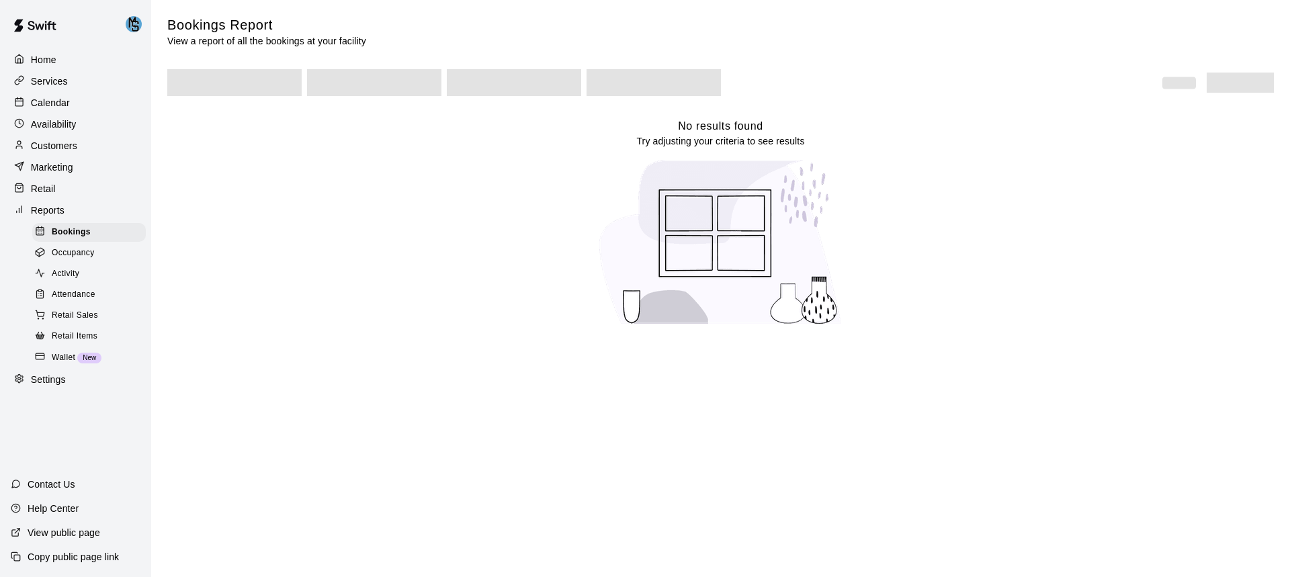
click at [50, 194] on p "Retail" at bounding box center [43, 188] width 25 height 13
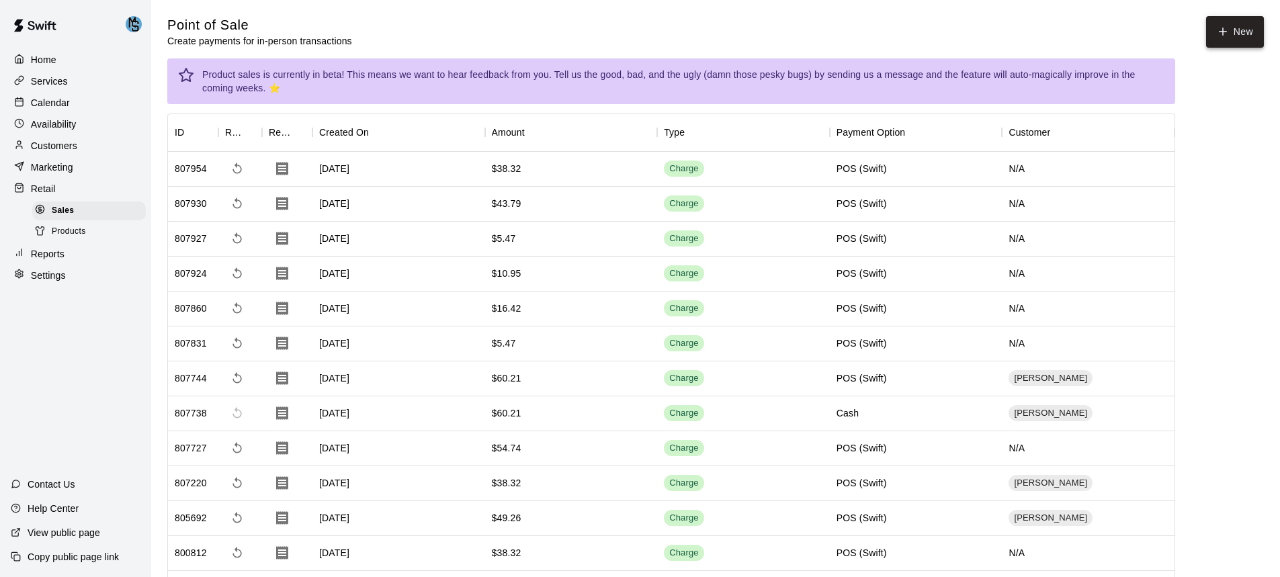
click at [1252, 32] on button "New" at bounding box center [1235, 32] width 58 height 32
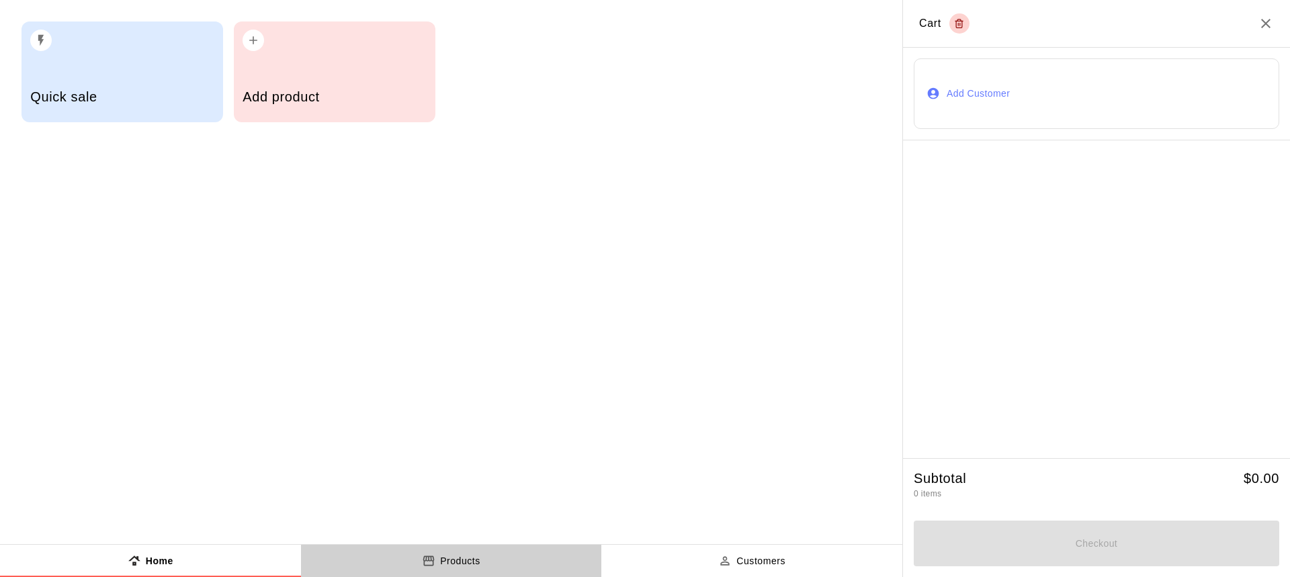
click at [487, 555] on button "Products" at bounding box center [451, 561] width 301 height 32
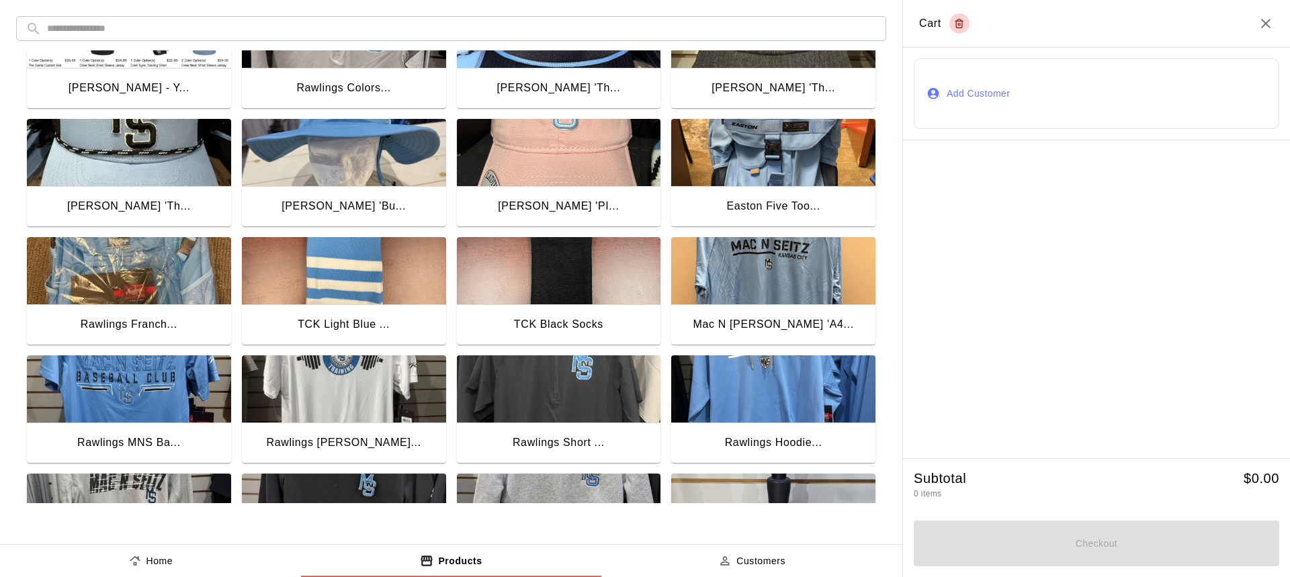
scroll to position [202, 0]
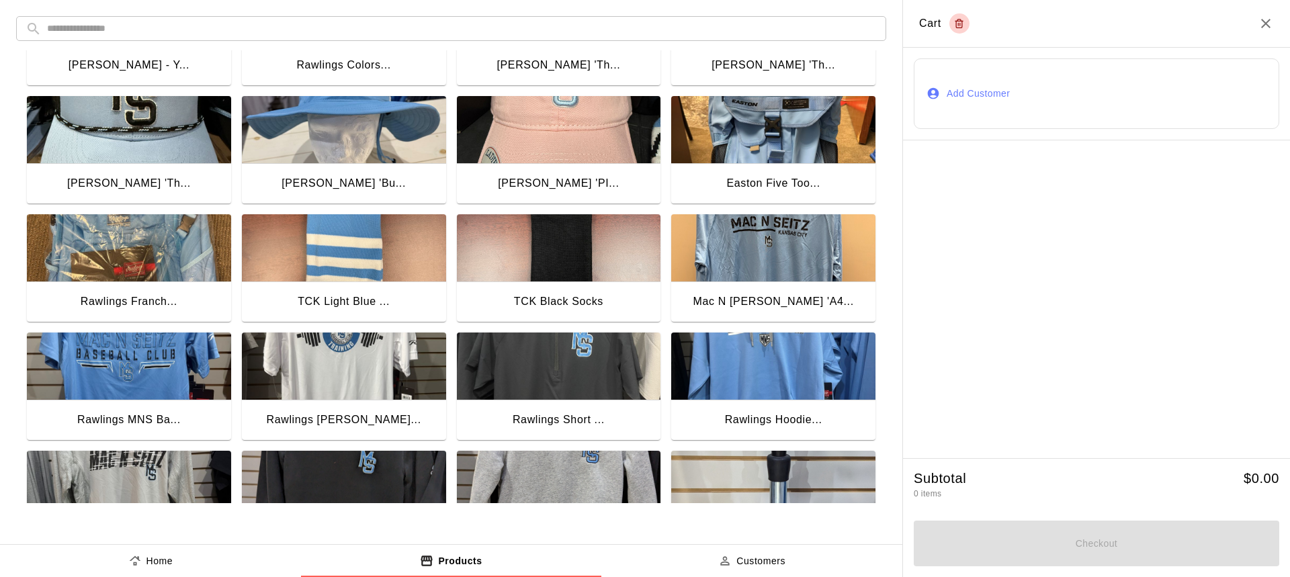
click at [798, 248] on img "button" at bounding box center [773, 247] width 204 height 67
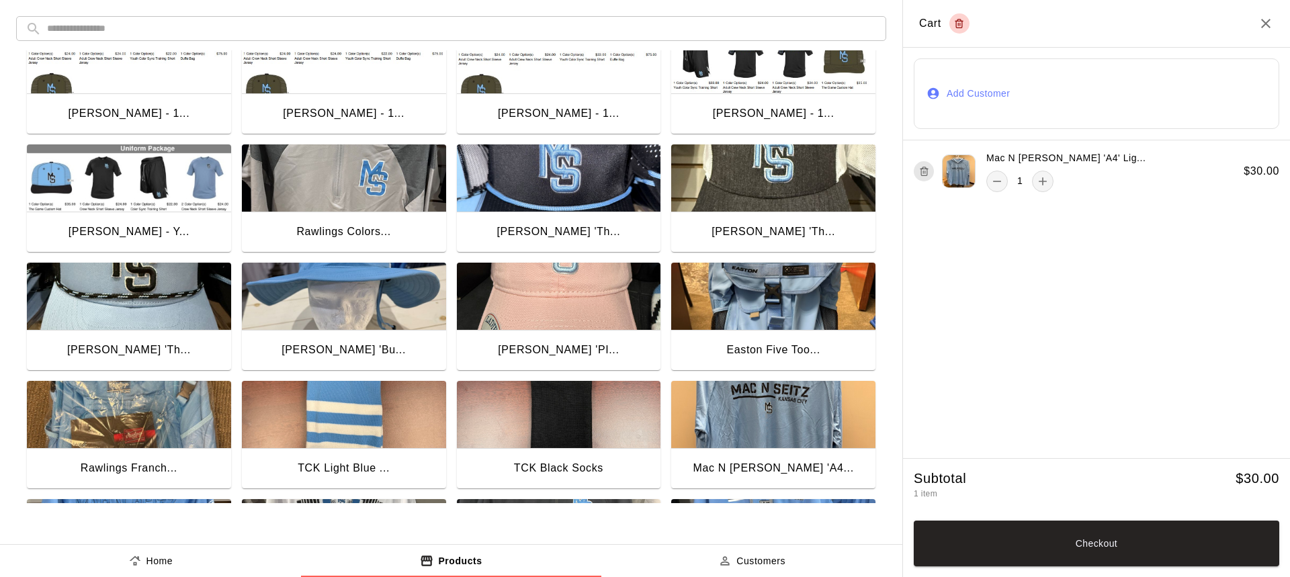
scroll to position [67, 0]
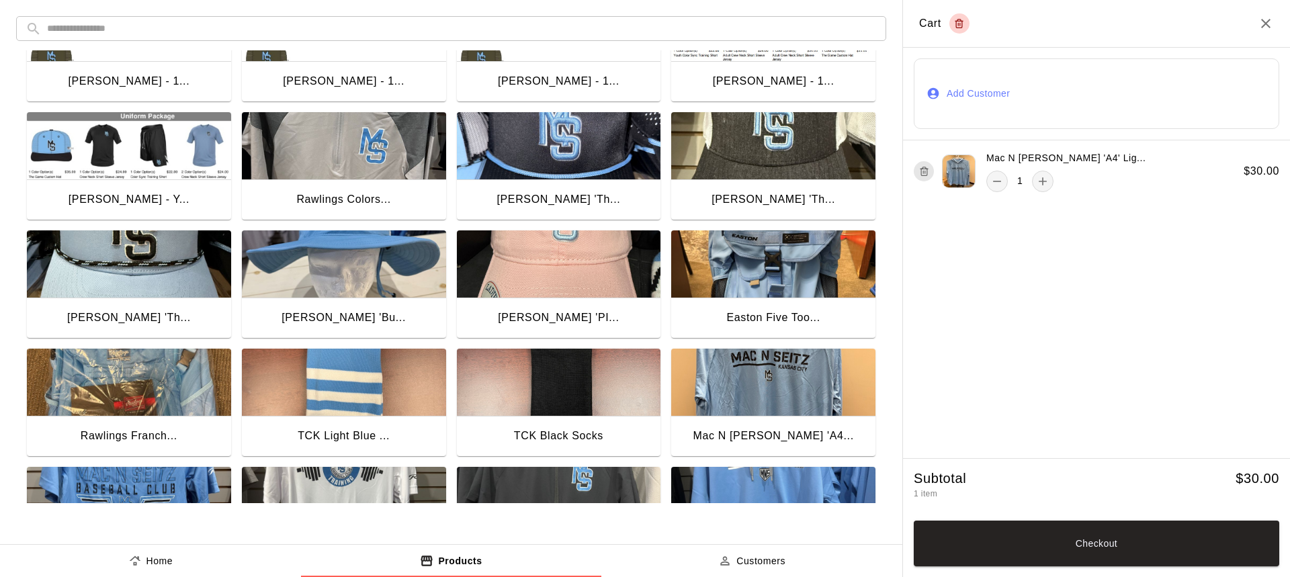
click at [366, 140] on img "button" at bounding box center [344, 145] width 204 height 67
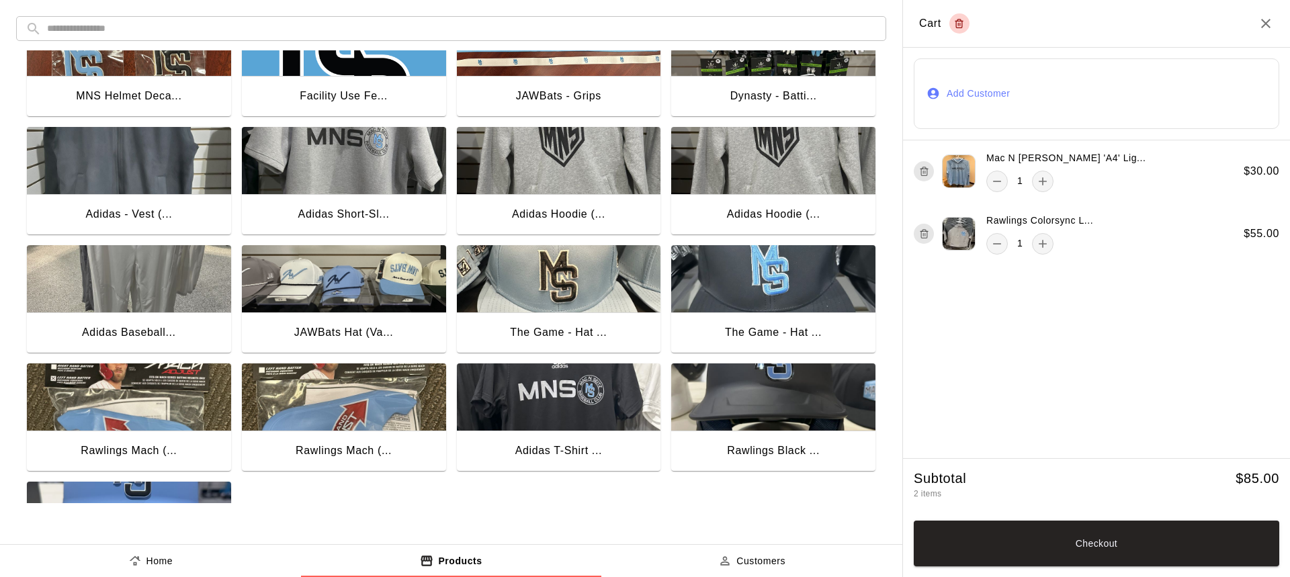
scroll to position [1008, 0]
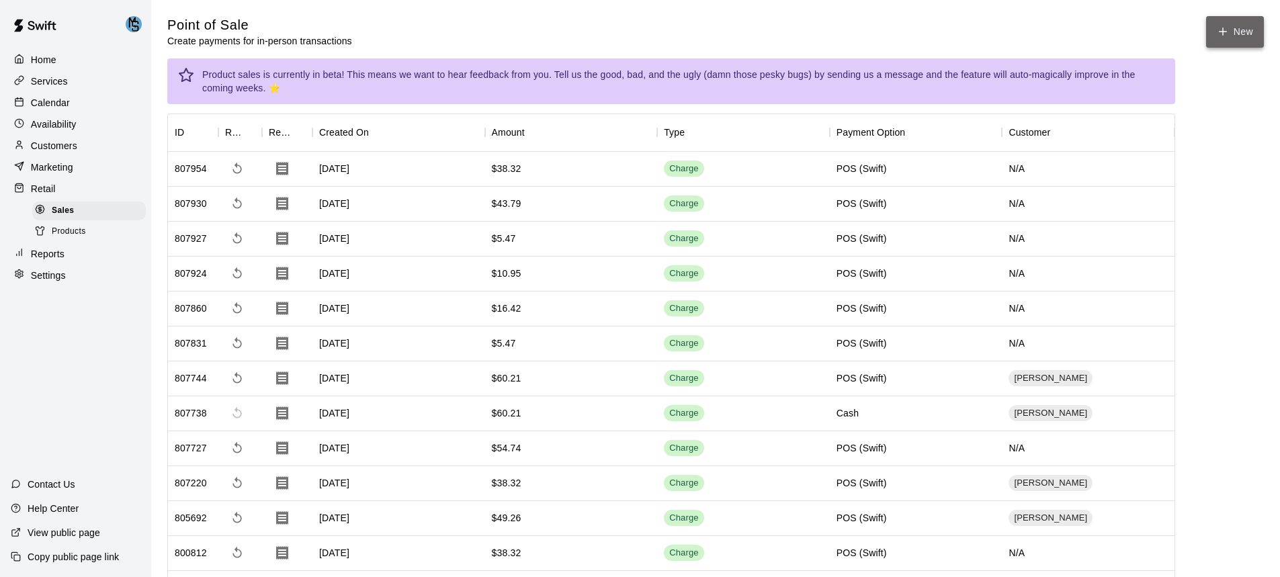
click at [1236, 30] on button "New" at bounding box center [1235, 32] width 58 height 32
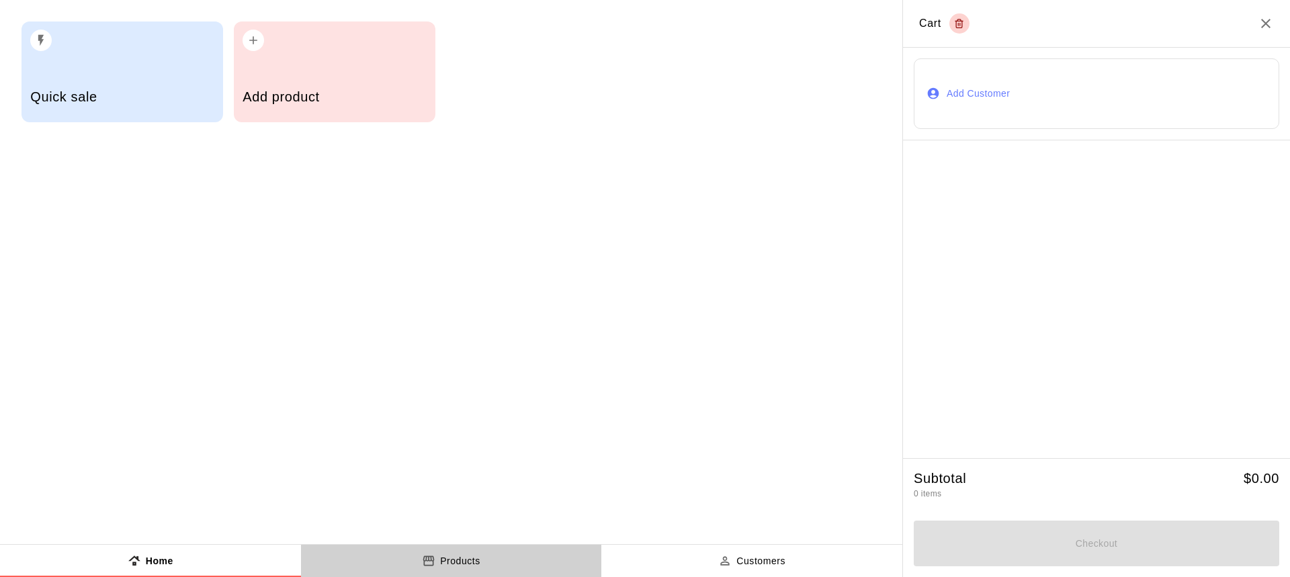
click at [445, 552] on button "Products" at bounding box center [451, 561] width 301 height 32
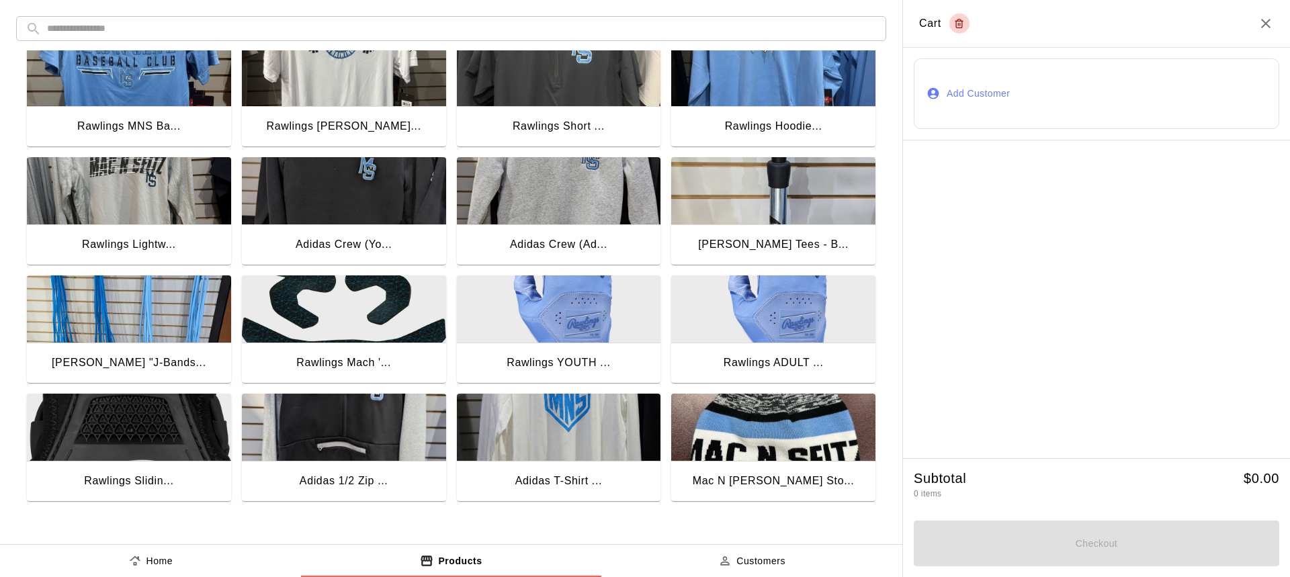
scroll to position [423, 0]
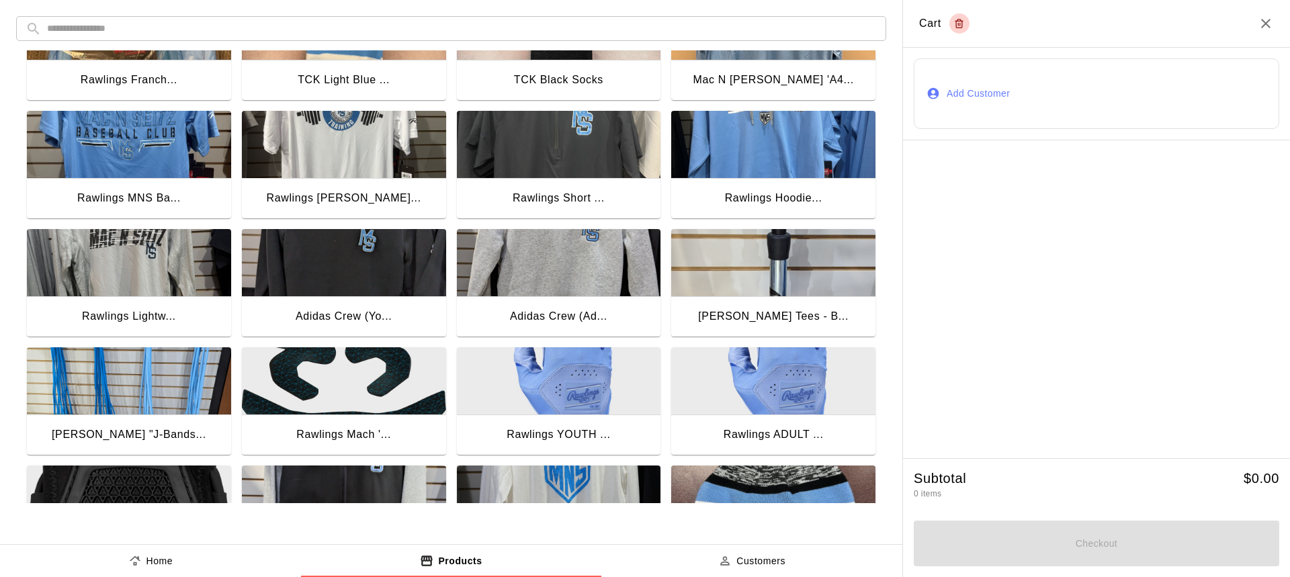
click at [127, 261] on img "button" at bounding box center [129, 262] width 204 height 67
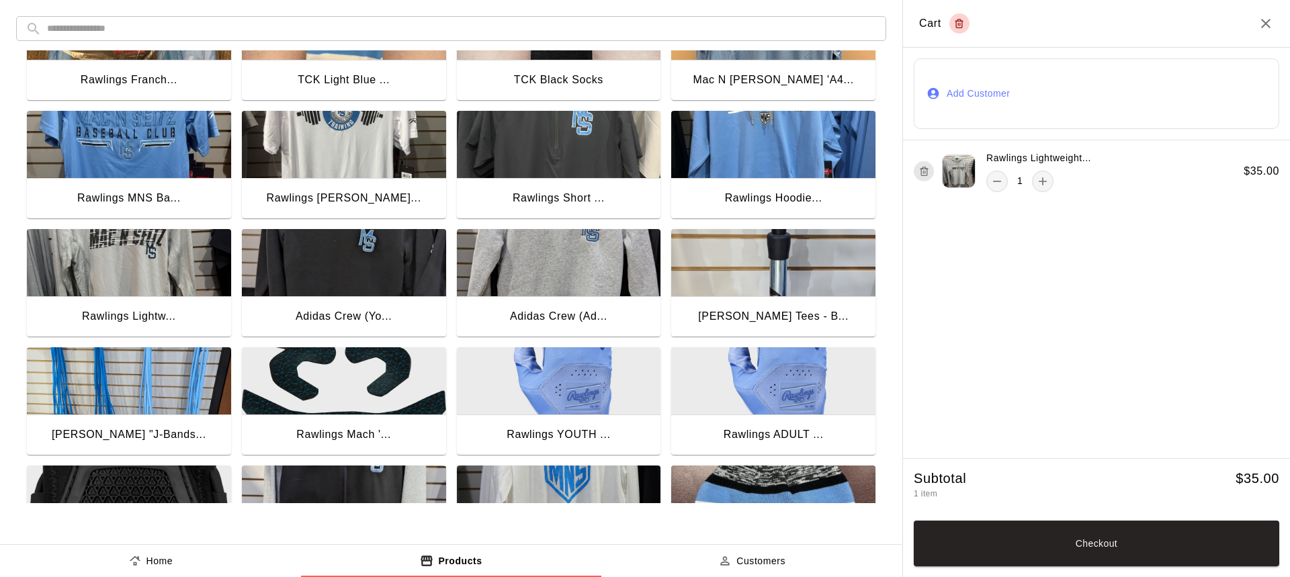
scroll to position [289, 0]
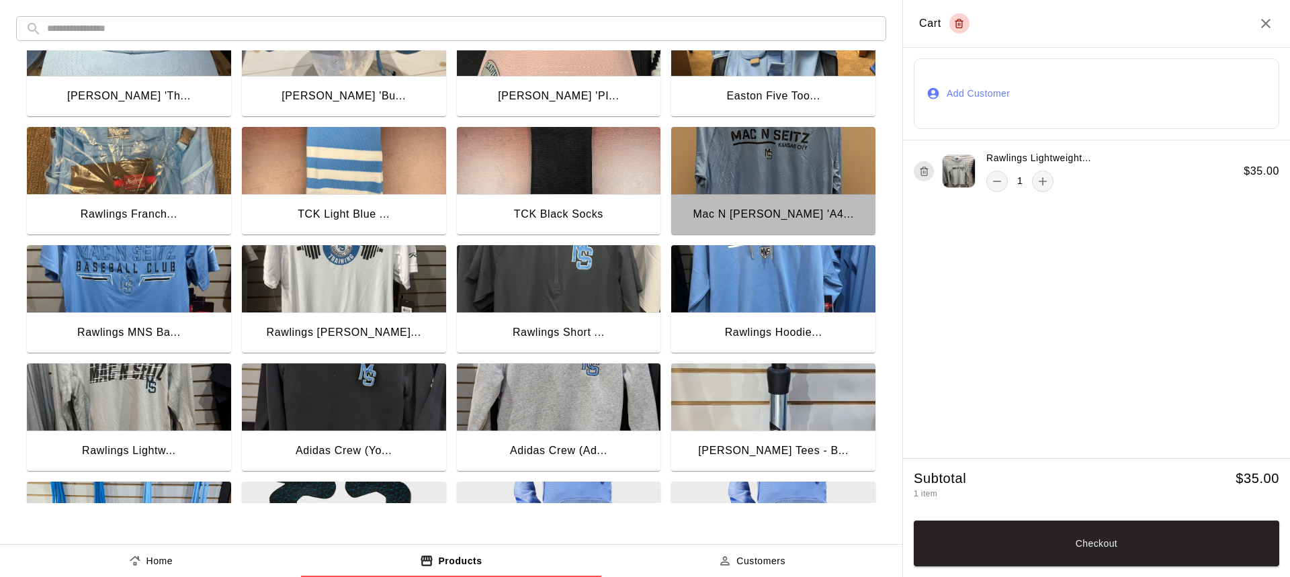
click at [781, 167] on img "button" at bounding box center [773, 160] width 204 height 67
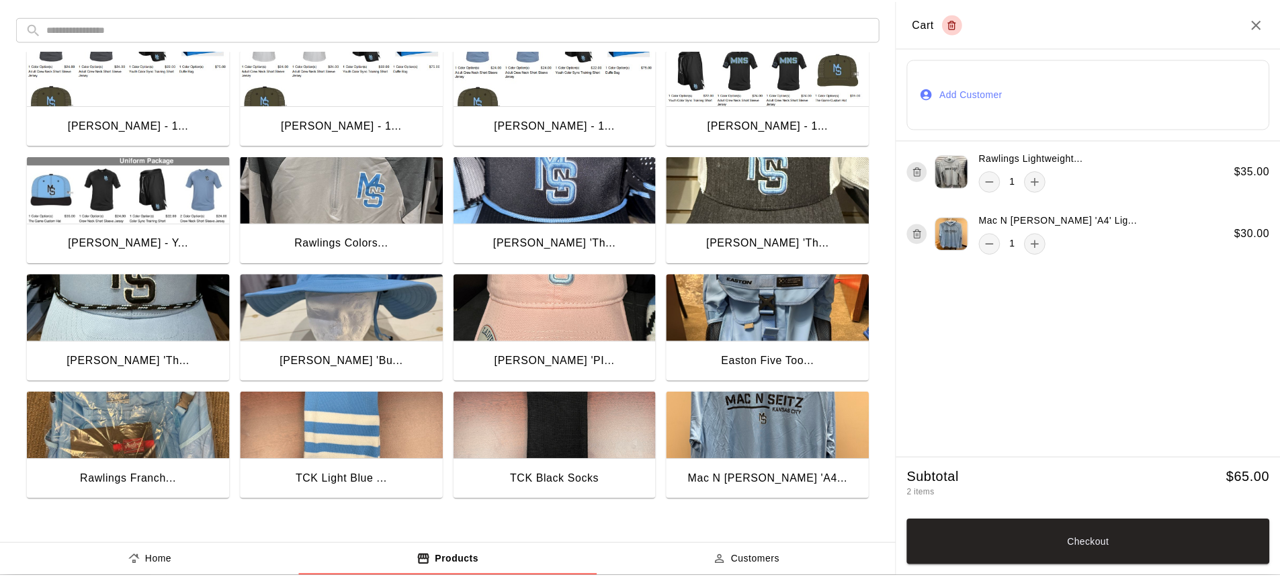
scroll to position [20, 0]
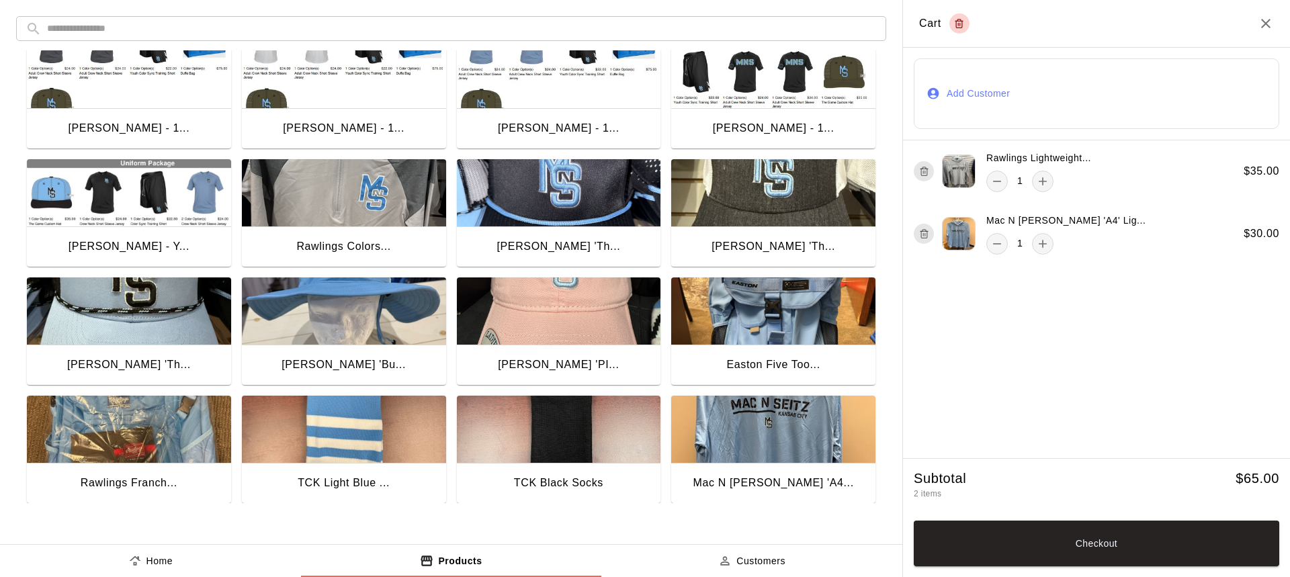
click at [366, 191] on img "button" at bounding box center [344, 192] width 204 height 67
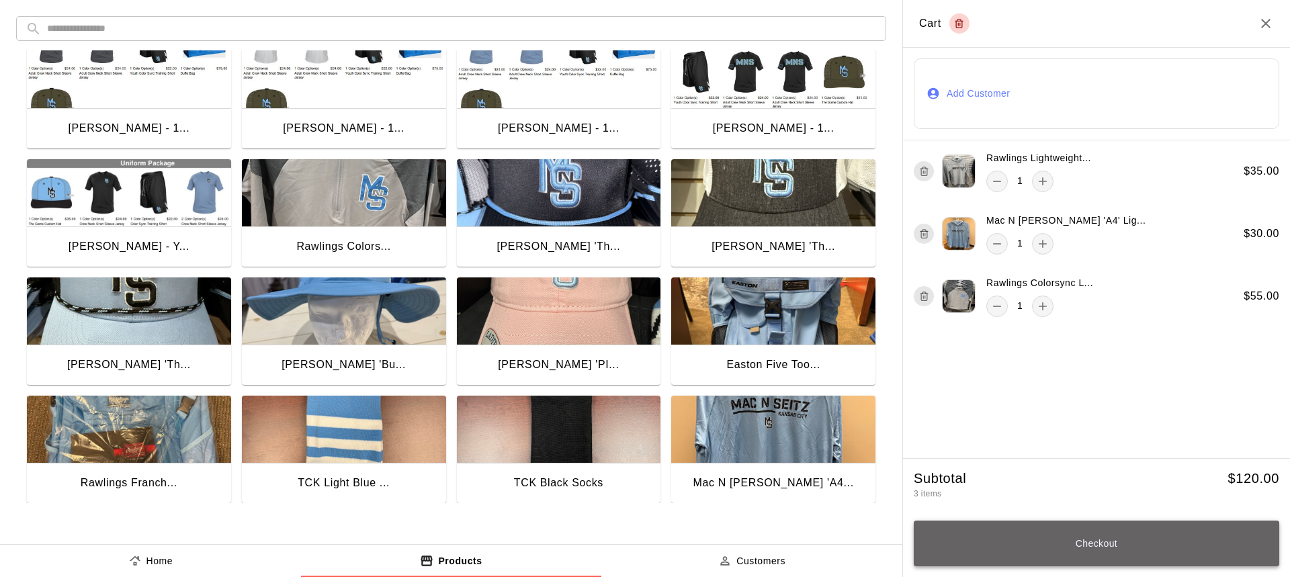
click at [1183, 542] on button "Checkout" at bounding box center [1097, 544] width 366 height 46
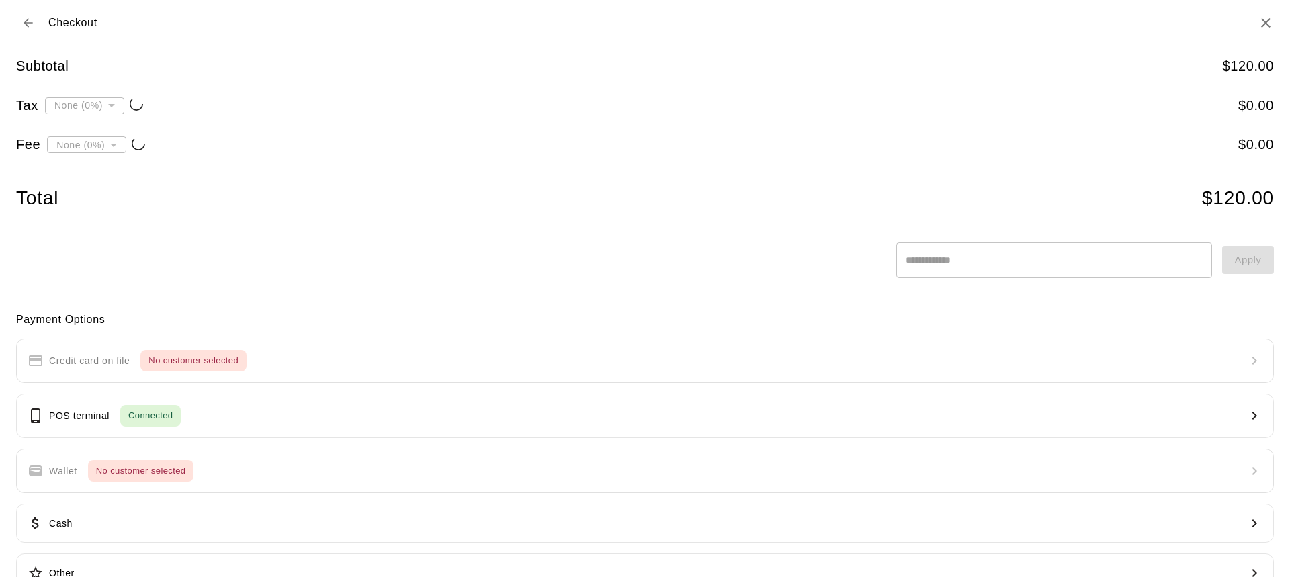
type input "**********"
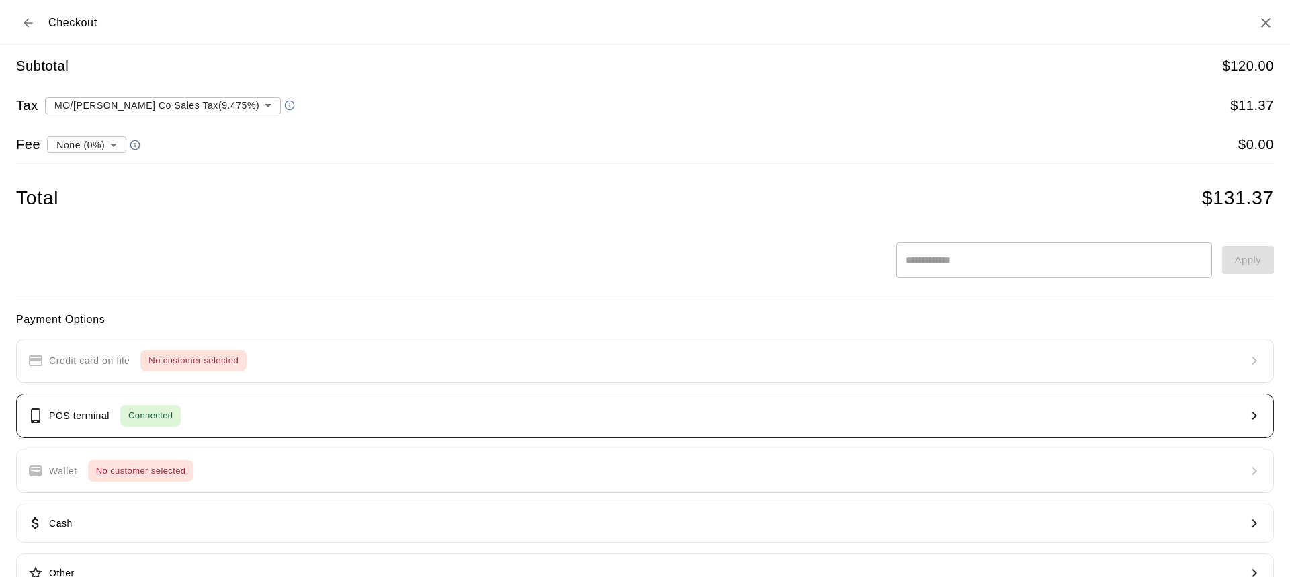
click at [176, 413] on span "Connected" at bounding box center [150, 416] width 60 height 15
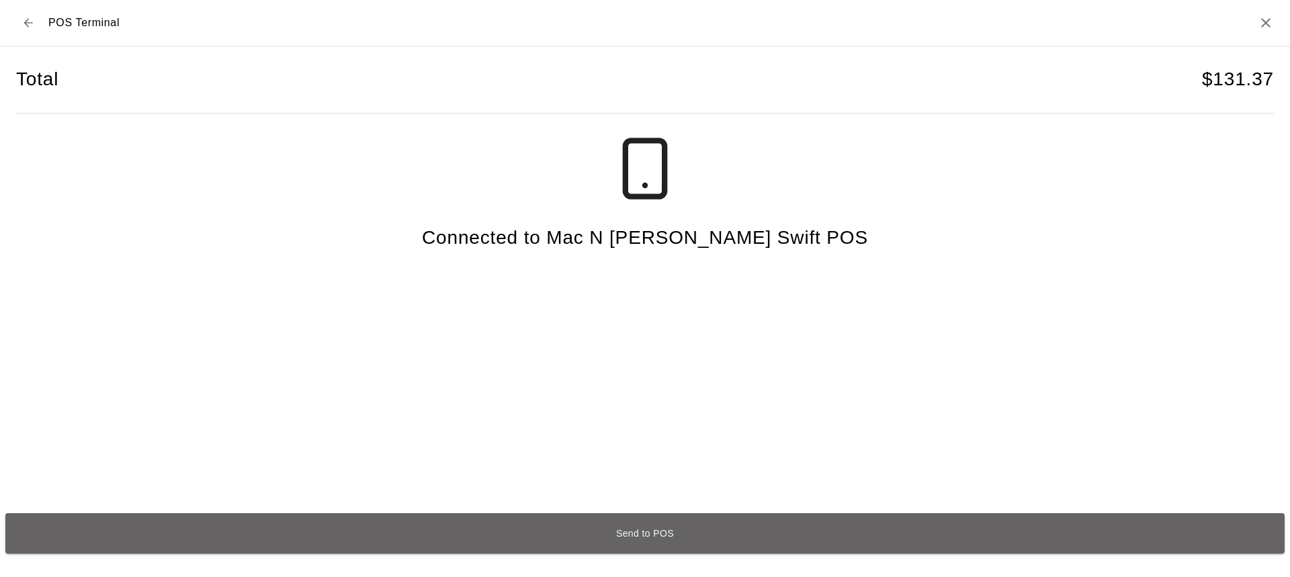
click at [655, 534] on button "Send to POS" at bounding box center [644, 533] width 1279 height 40
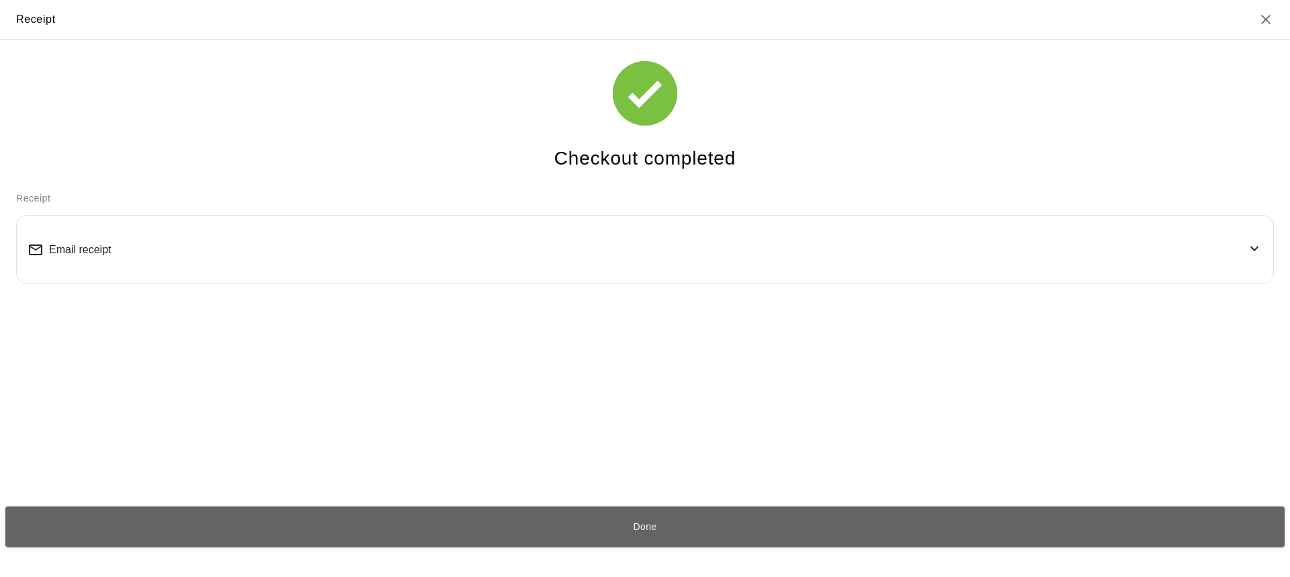
drag, startPoint x: 646, startPoint y: 532, endPoint x: 956, endPoint y: 368, distance: 351.1
click at [646, 532] on button "Done" at bounding box center [644, 527] width 1279 height 40
